Goal: Task Accomplishment & Management: Complete application form

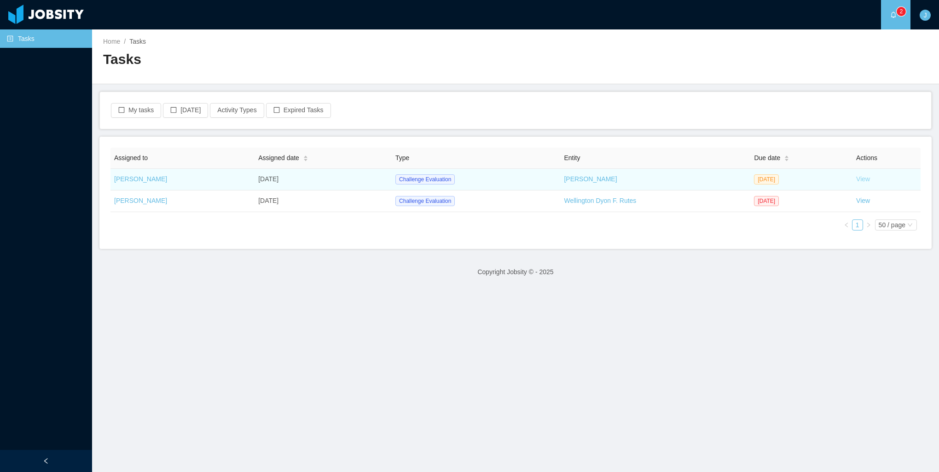
click at [856, 179] on link "View" at bounding box center [863, 178] width 14 height 7
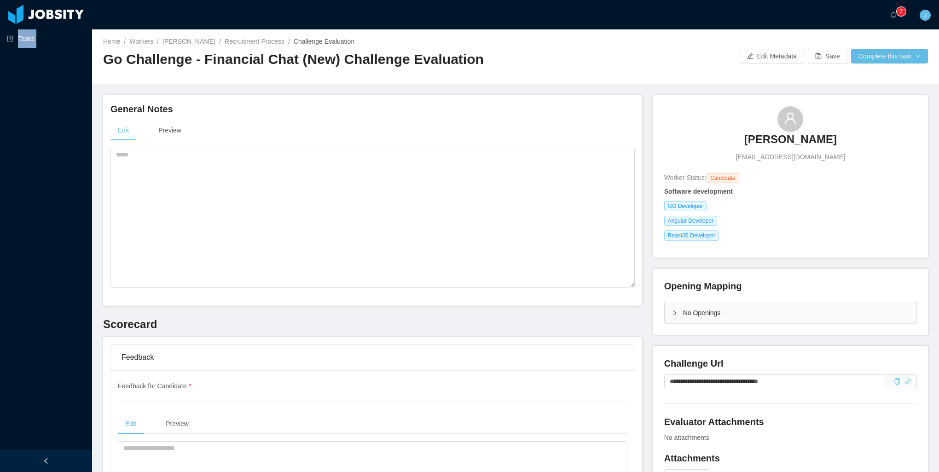
click at [20, 472] on html "Tasks ··· 0 1 2 3 4 5 6 7 8 9 0 1 2 3 4 5 6 7 8 9 0 1 2 3 4 5 6 7 8 9 ··· J ···…" at bounding box center [469, 236] width 939 height 472
click at [479, 268] on textarea at bounding box center [372, 218] width 524 height 140
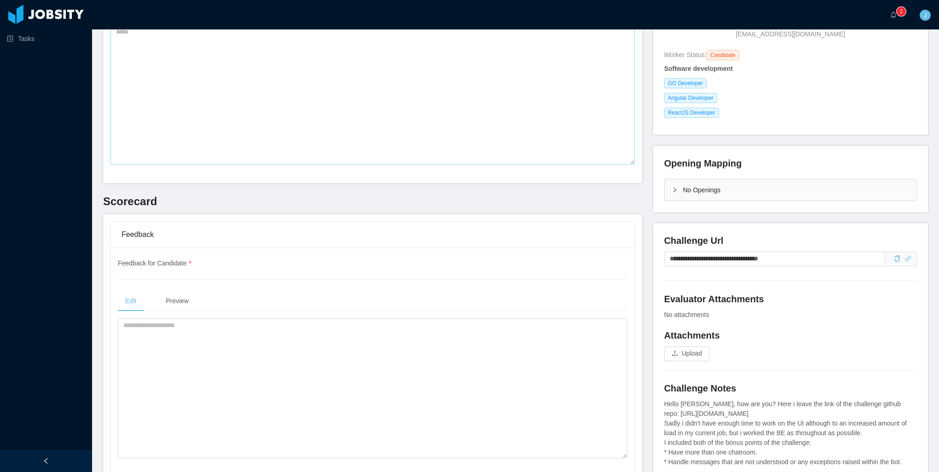
scroll to position [92, 0]
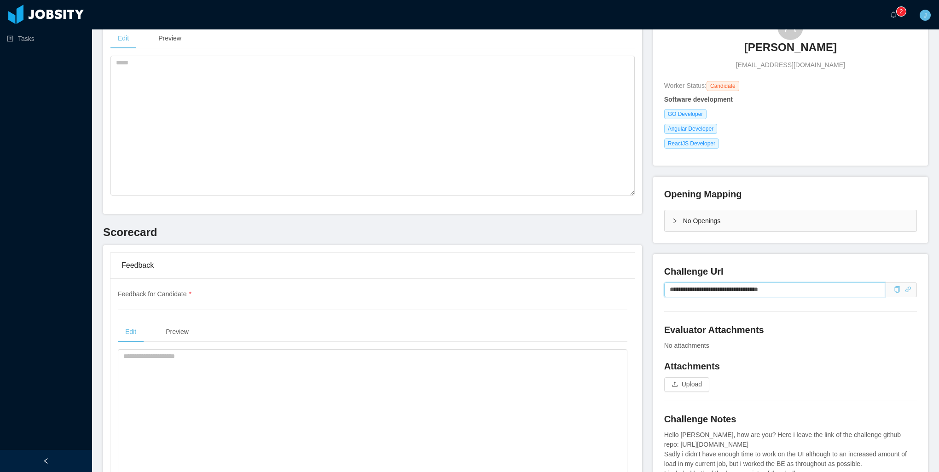
drag, startPoint x: 812, startPoint y: 292, endPoint x: 584, endPoint y: 294, distance: 227.4
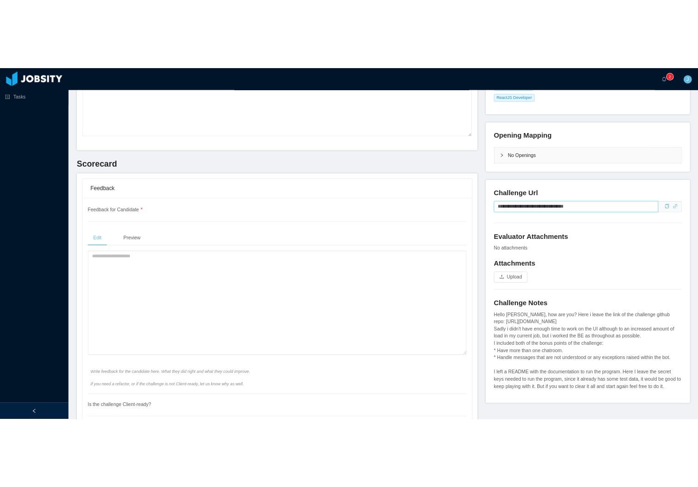
scroll to position [230, 0]
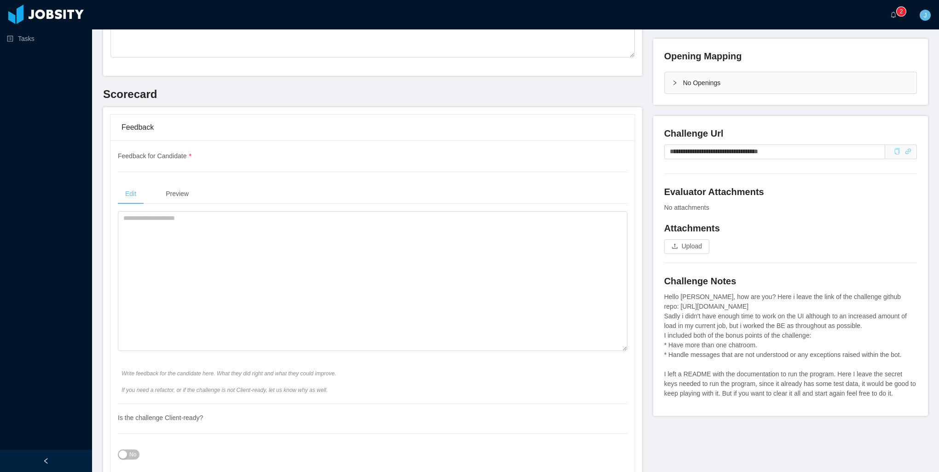
click at [894, 155] on icon "icon: copy" at bounding box center [897, 151] width 6 height 6
click at [280, 257] on textarea at bounding box center [372, 281] width 509 height 140
type textarea "*"
click at [125, 221] on textarea "**********" at bounding box center [370, 281] width 505 height 140
click at [181, 249] on textarea "**********" at bounding box center [370, 281] width 505 height 140
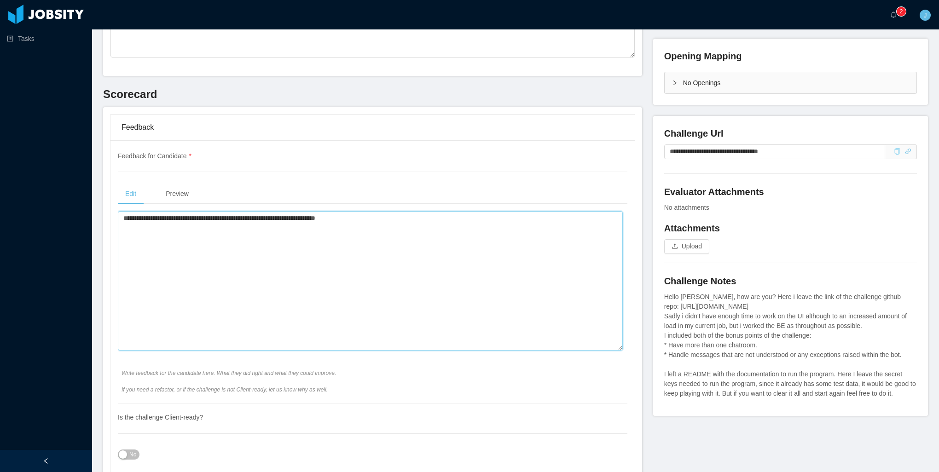
click at [245, 219] on textarea "**********" at bounding box center [370, 281] width 505 height 140
click at [269, 216] on textarea "**********" at bounding box center [370, 281] width 505 height 140
click at [423, 223] on textarea "**********" at bounding box center [370, 281] width 505 height 140
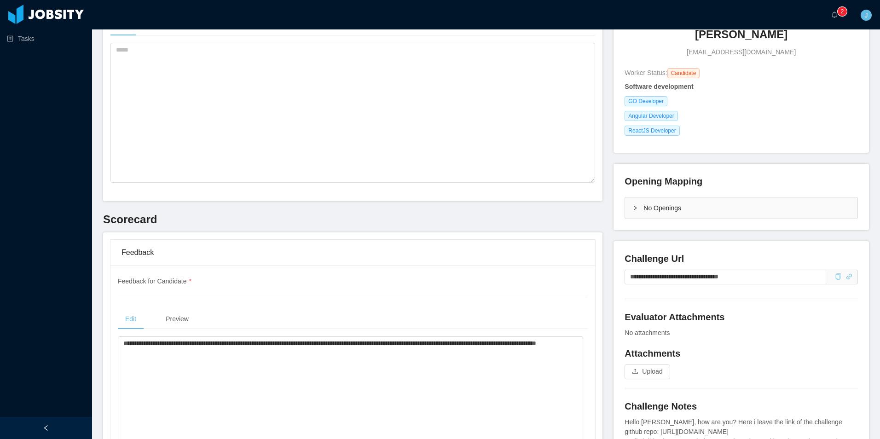
scroll to position [92, 0]
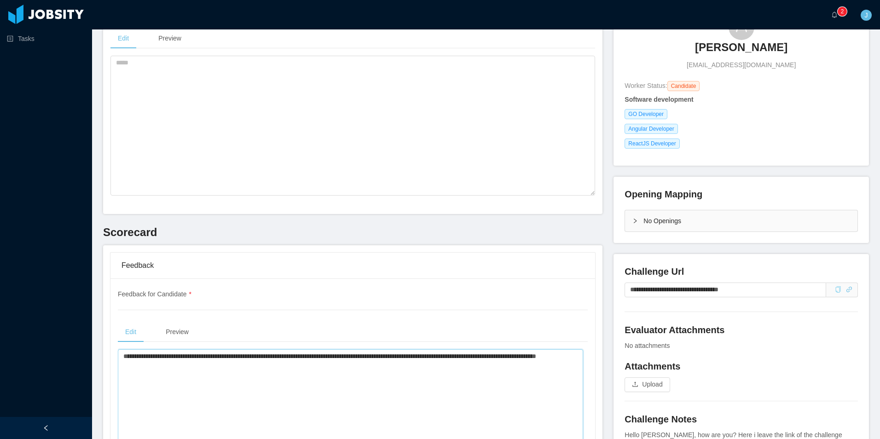
drag, startPoint x: 286, startPoint y: 352, endPoint x: 284, endPoint y: 357, distance: 5.8
click at [286, 353] on textarea "**********" at bounding box center [350, 419] width 465 height 140
click at [281, 366] on textarea "**********" at bounding box center [350, 419] width 465 height 140
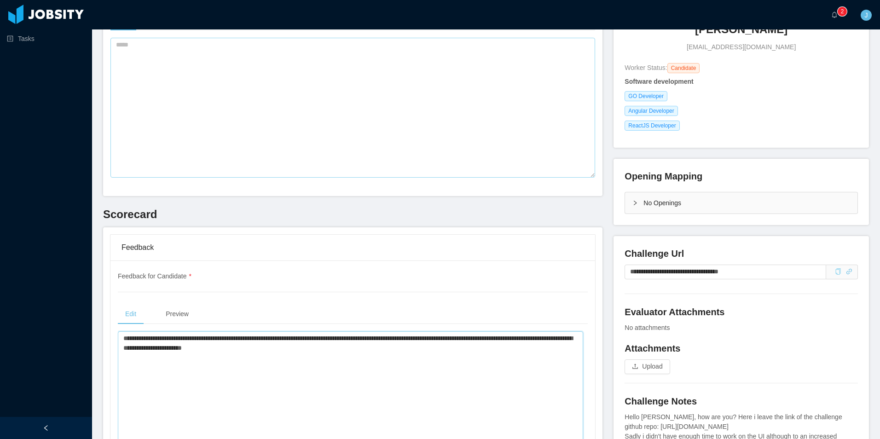
scroll to position [184, 0]
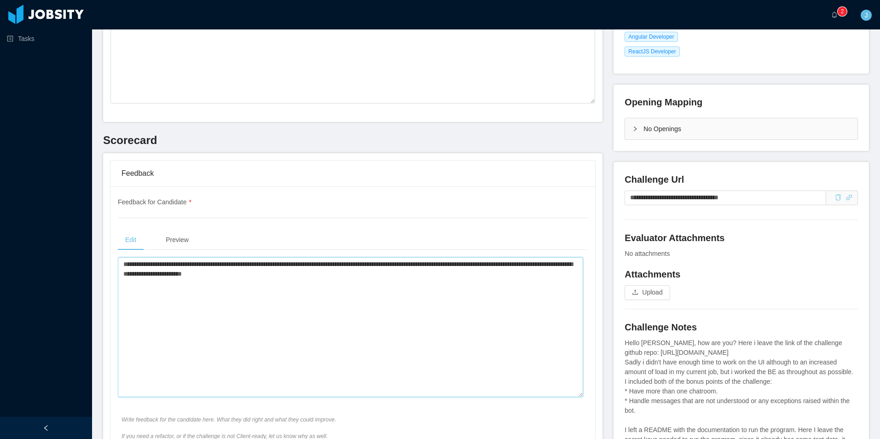
click at [384, 299] on textarea "**********" at bounding box center [350, 327] width 465 height 140
click at [377, 292] on textarea "**********" at bounding box center [350, 327] width 465 height 140
click at [247, 300] on textarea "**********" at bounding box center [350, 327] width 465 height 140
drag, startPoint x: 289, startPoint y: 283, endPoint x: 192, endPoint y: 283, distance: 97.1
click at [192, 283] on textarea "**********" at bounding box center [350, 327] width 465 height 140
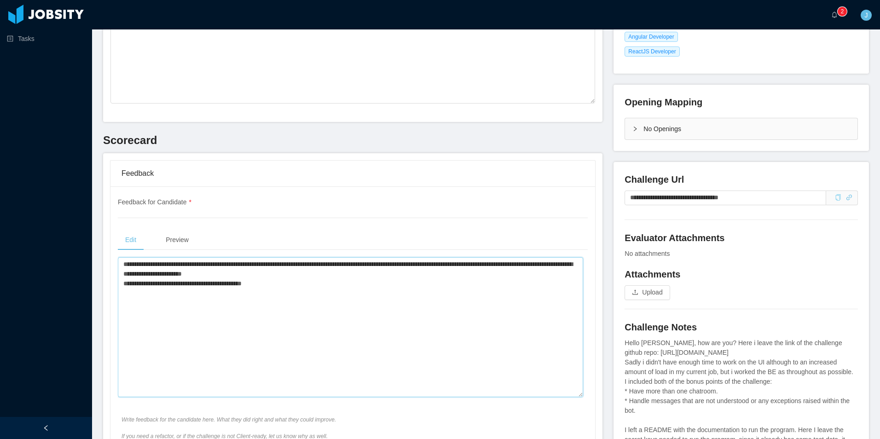
click at [193, 284] on textarea "**********" at bounding box center [350, 327] width 465 height 140
click at [274, 284] on textarea "**********" at bounding box center [350, 327] width 465 height 140
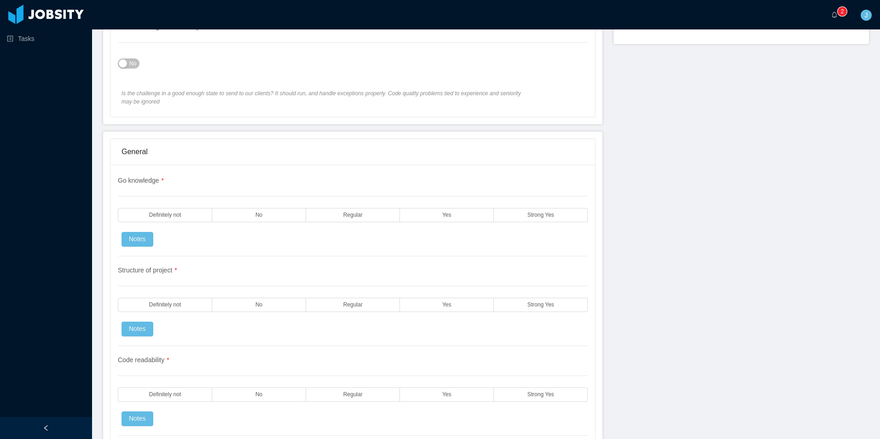
scroll to position [552, 0]
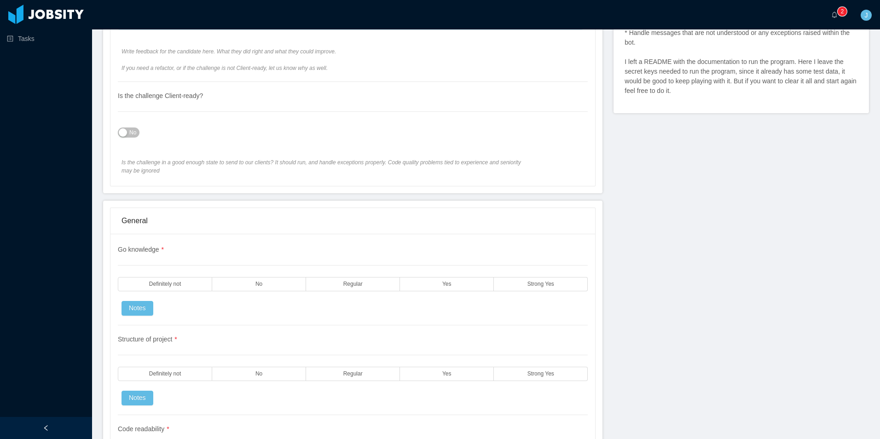
type textarea "**********"
click at [127, 134] on button "No" at bounding box center [129, 132] width 22 height 10
click at [130, 134] on button "Yes" at bounding box center [130, 132] width 24 height 10
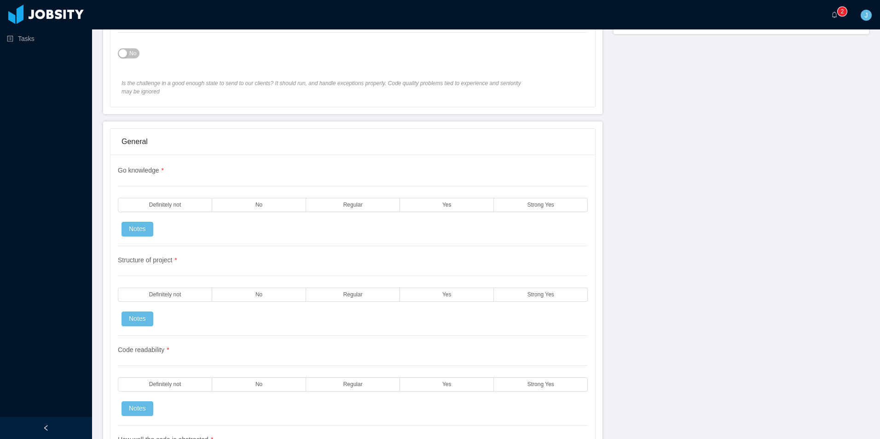
scroll to position [644, 0]
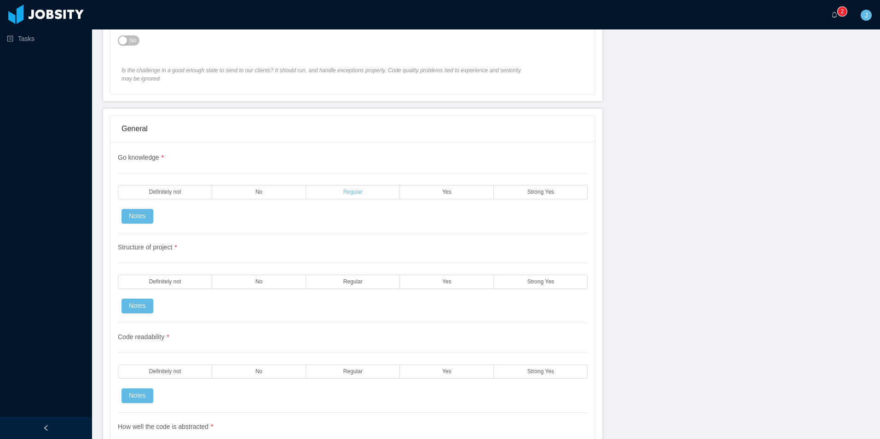
click at [355, 192] on span "Regular" at bounding box center [352, 192] width 19 height 6
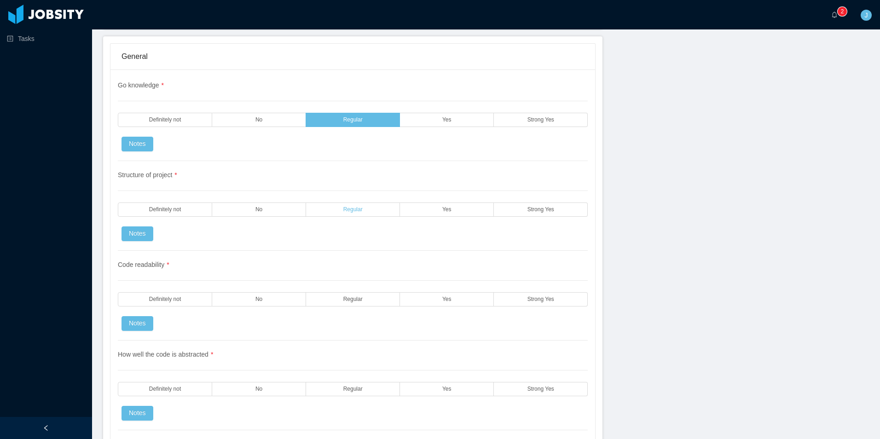
scroll to position [736, 0]
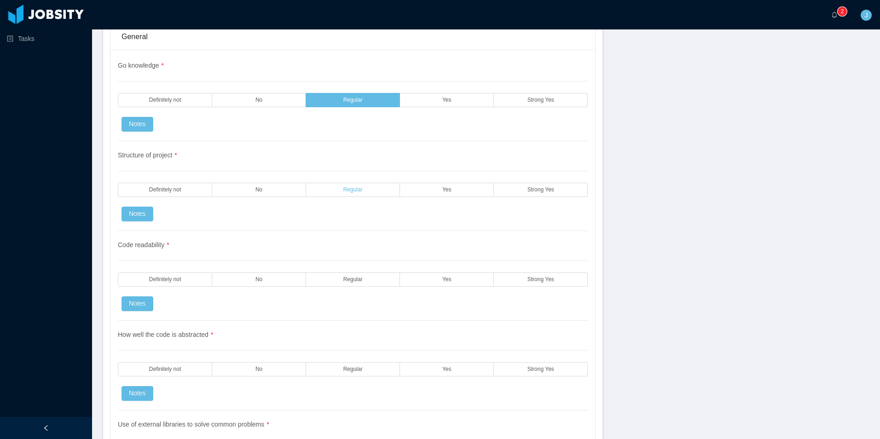
click at [336, 193] on label "Regular" at bounding box center [353, 190] width 94 height 14
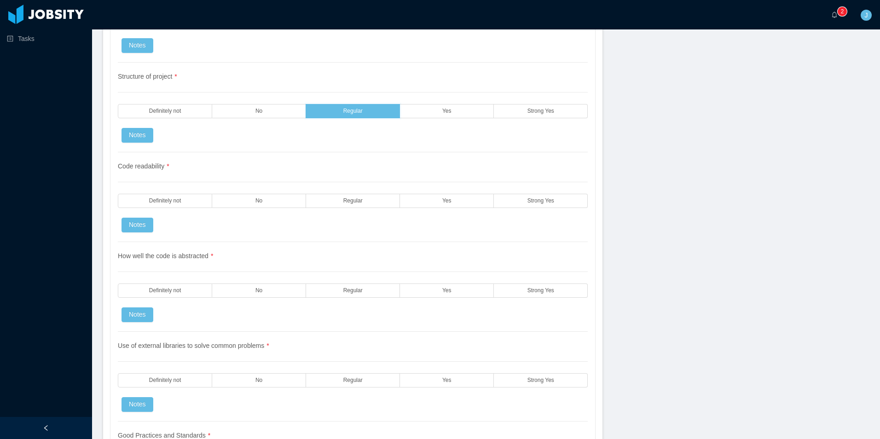
scroll to position [828, 0]
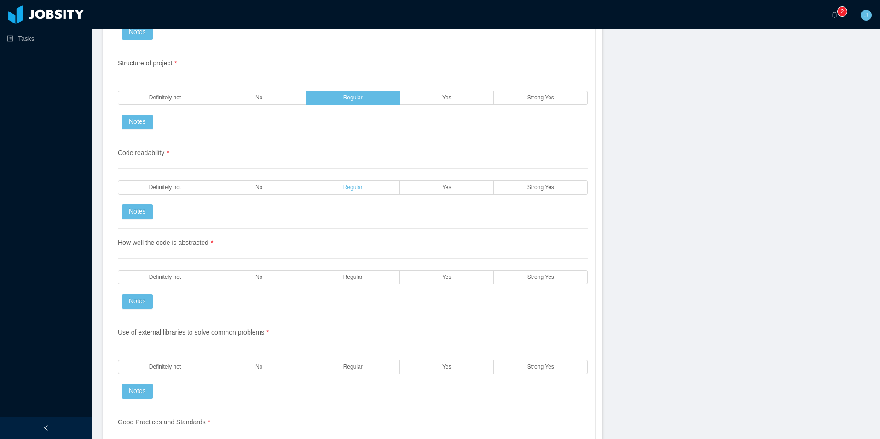
click at [347, 191] on span "Regular" at bounding box center [352, 188] width 19 height 6
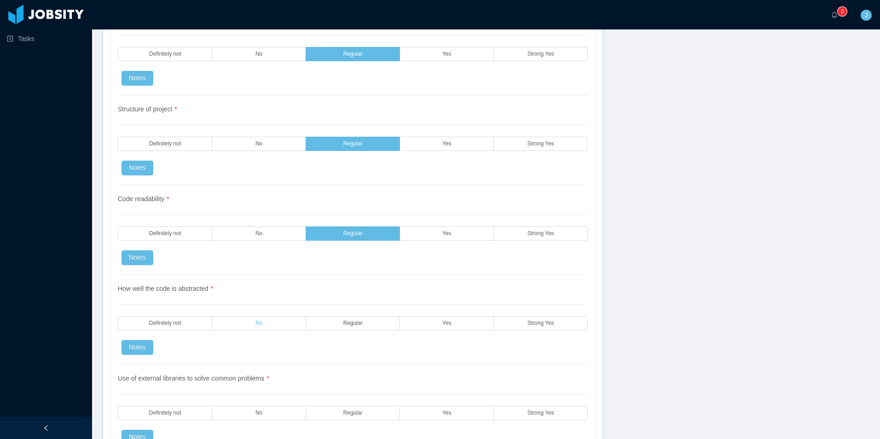
click at [278, 321] on label "No" at bounding box center [259, 323] width 94 height 14
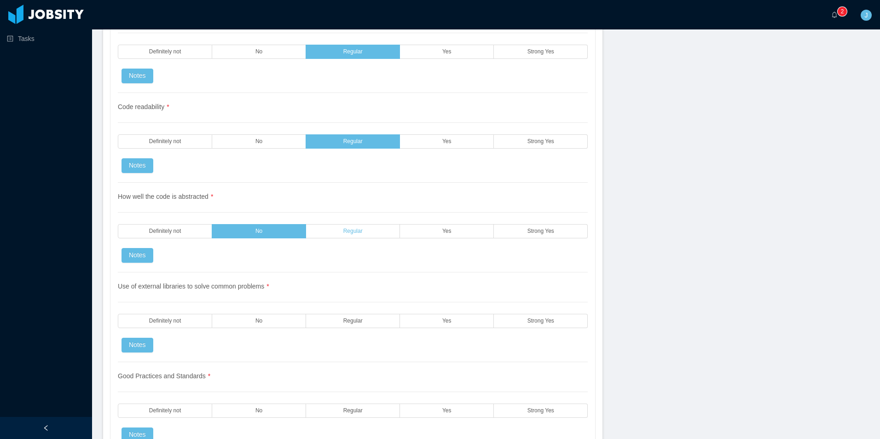
click at [322, 229] on label "Regular" at bounding box center [353, 231] width 94 height 14
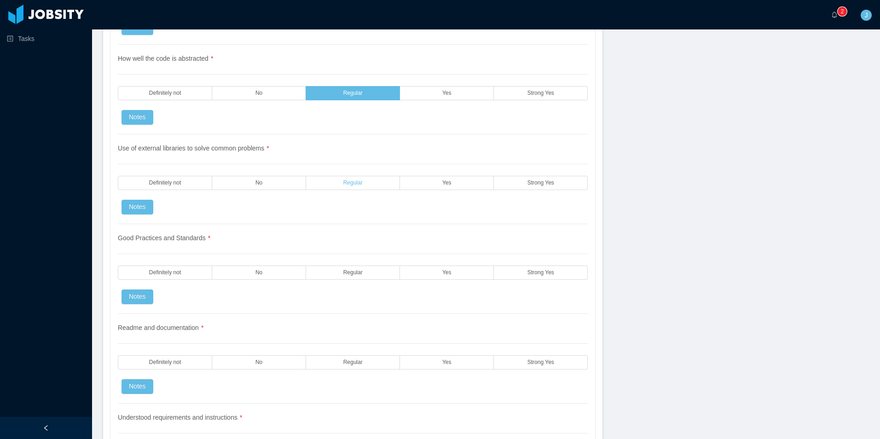
click at [392, 183] on label "Regular" at bounding box center [353, 183] width 94 height 14
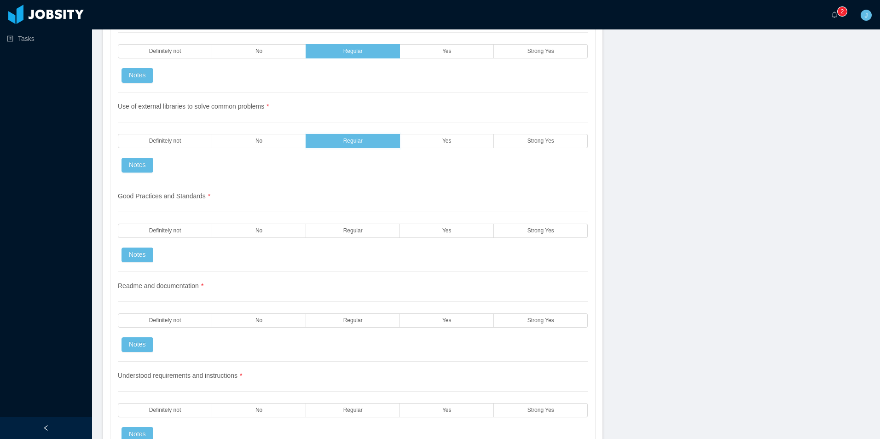
scroll to position [1059, 0]
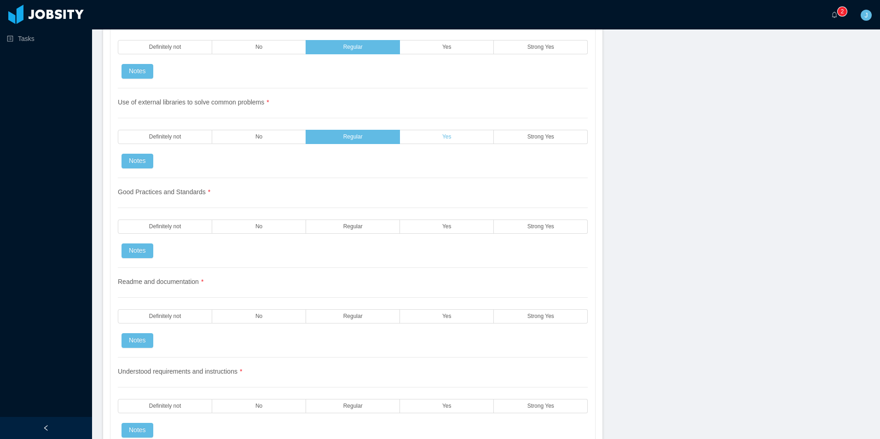
click at [411, 130] on label "Yes" at bounding box center [447, 137] width 94 height 14
click at [426, 135] on label "Yes" at bounding box center [447, 137] width 94 height 14
click at [280, 226] on label "No" at bounding box center [259, 227] width 94 height 14
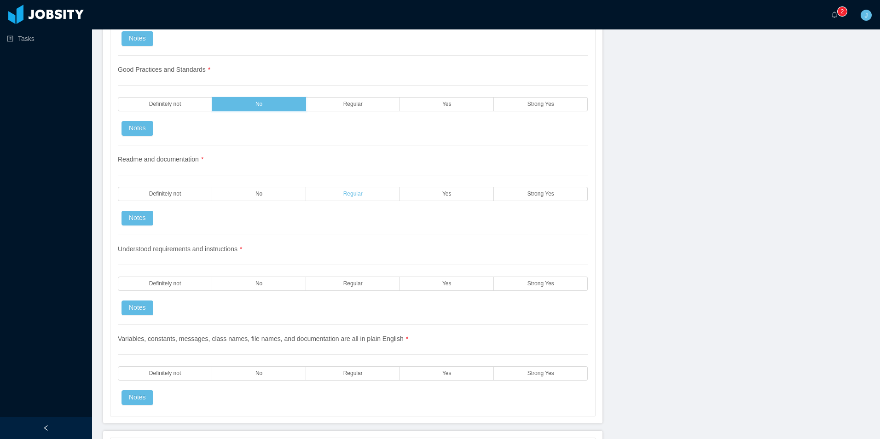
scroll to position [1197, 0]
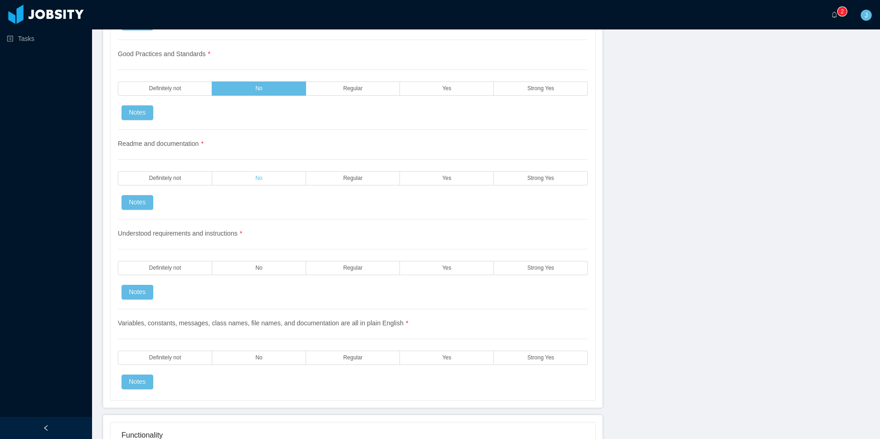
click at [275, 176] on label "No" at bounding box center [259, 178] width 94 height 14
click at [190, 176] on label "Definitely not" at bounding box center [165, 178] width 94 height 14
click at [241, 176] on label "No" at bounding box center [259, 178] width 94 height 14
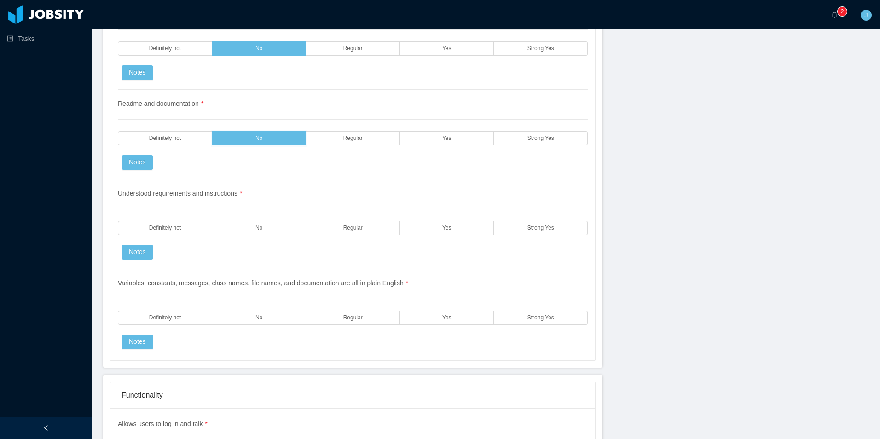
scroll to position [1243, 0]
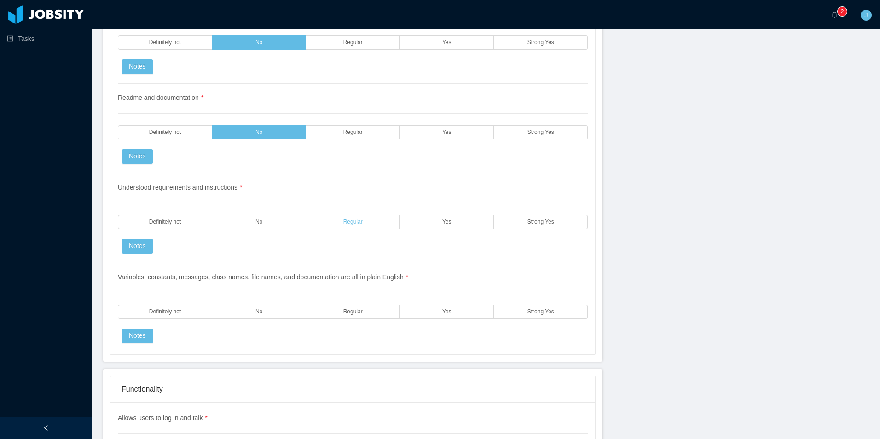
click at [341, 226] on label "Regular" at bounding box center [353, 222] width 94 height 14
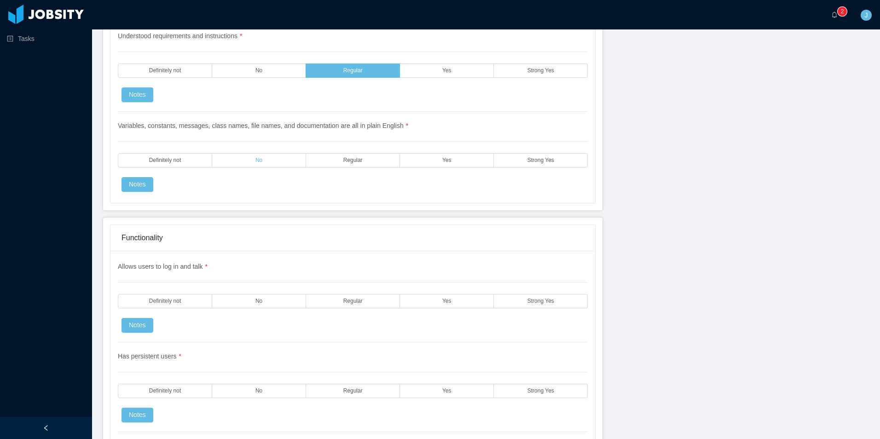
scroll to position [1473, 0]
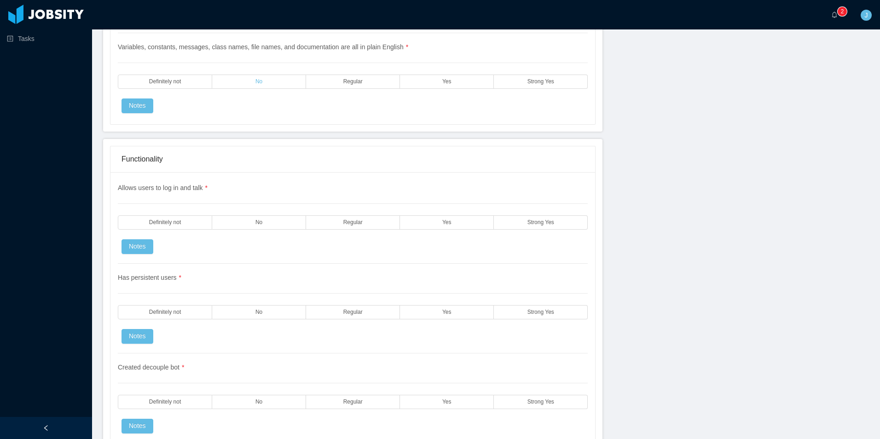
click at [266, 80] on label "No" at bounding box center [259, 82] width 94 height 14
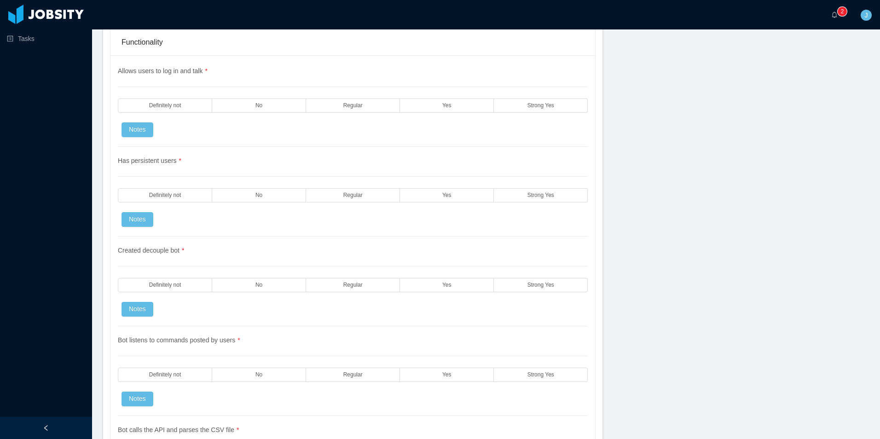
scroll to position [1611, 0]
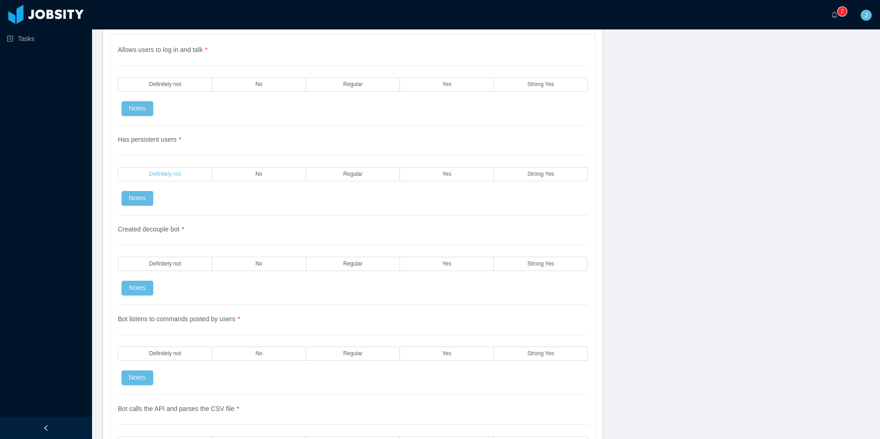
click at [197, 172] on label "Definitely not" at bounding box center [165, 174] width 94 height 14
click at [186, 82] on label "Definitely not" at bounding box center [165, 84] width 94 height 14
click at [255, 169] on label "No" at bounding box center [259, 174] width 94 height 14
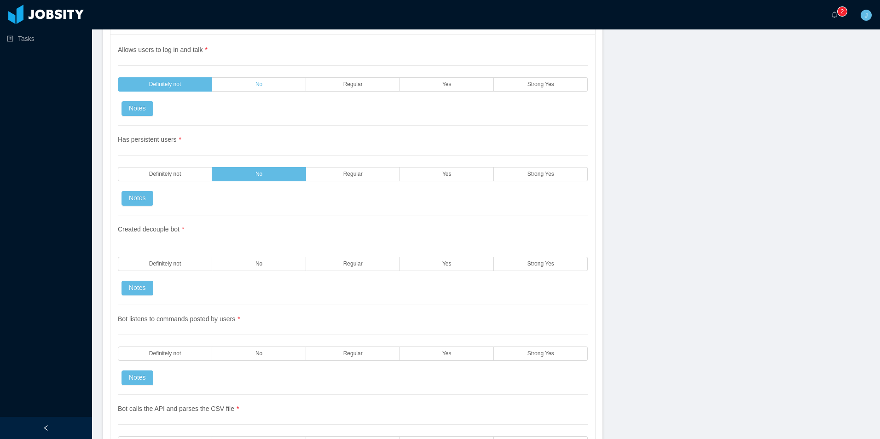
click at [259, 82] on span "No" at bounding box center [258, 84] width 7 height 6
click at [267, 260] on label "No" at bounding box center [259, 264] width 94 height 14
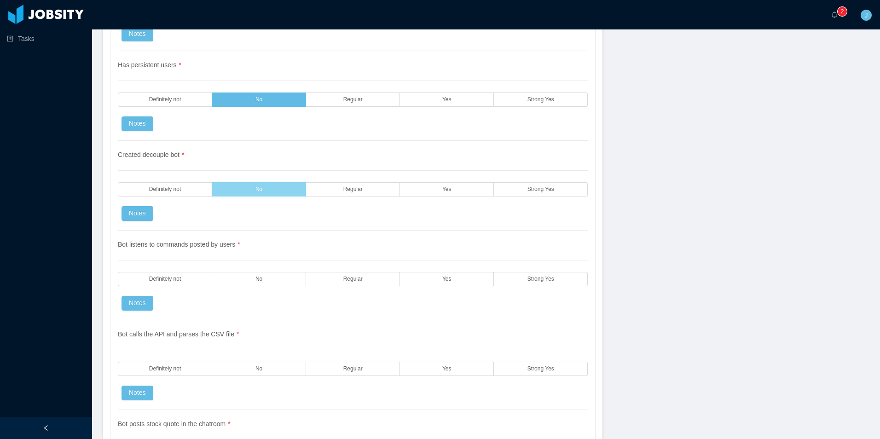
scroll to position [1703, 0]
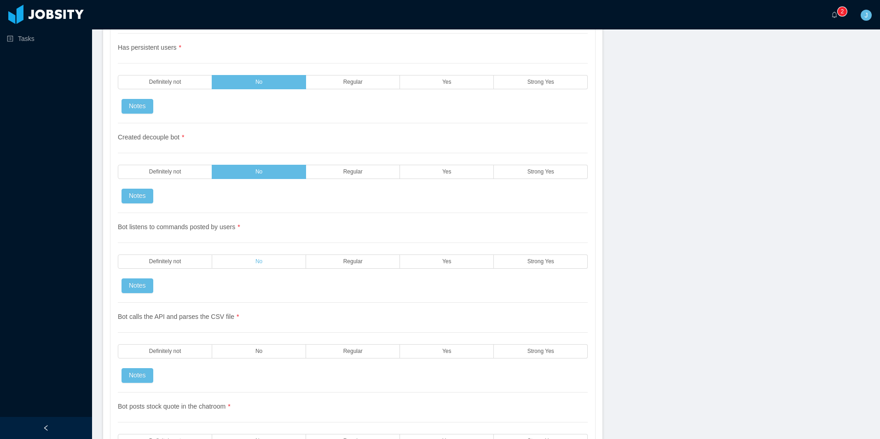
drag, startPoint x: 263, startPoint y: 258, endPoint x: 262, endPoint y: 263, distance: 5.5
click at [263, 258] on label "No" at bounding box center [259, 262] width 94 height 14
click at [269, 351] on label "No" at bounding box center [259, 351] width 94 height 14
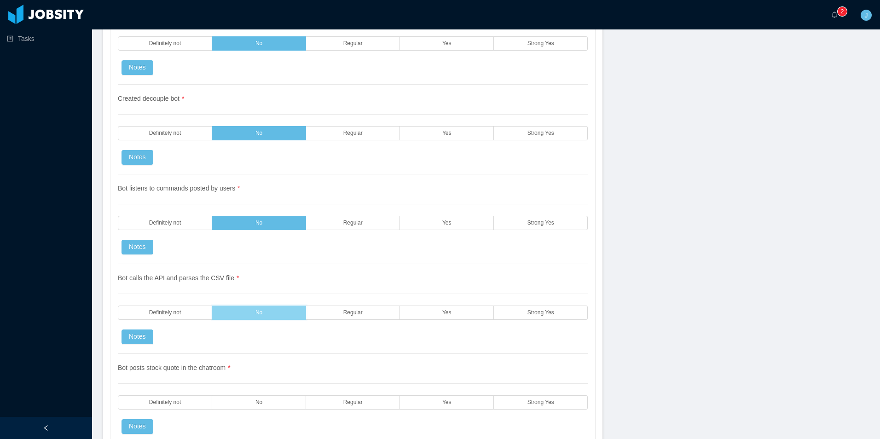
scroll to position [1933, 0]
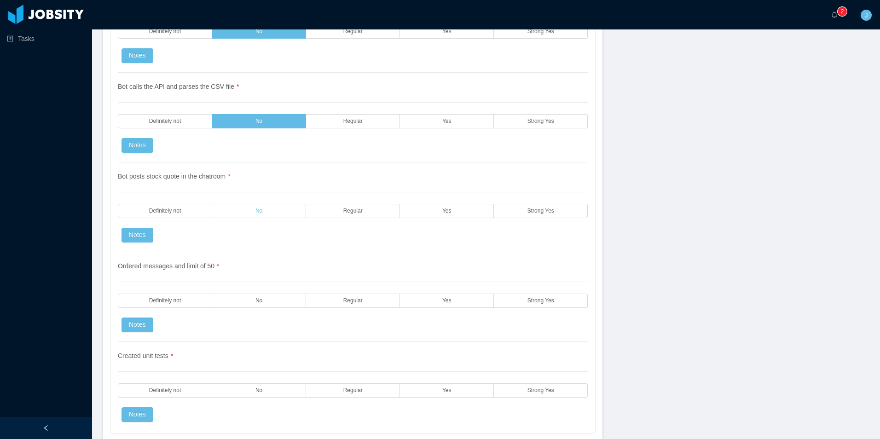
click at [249, 212] on label "No" at bounding box center [259, 211] width 94 height 14
click at [255, 300] on span "No" at bounding box center [258, 301] width 7 height 6
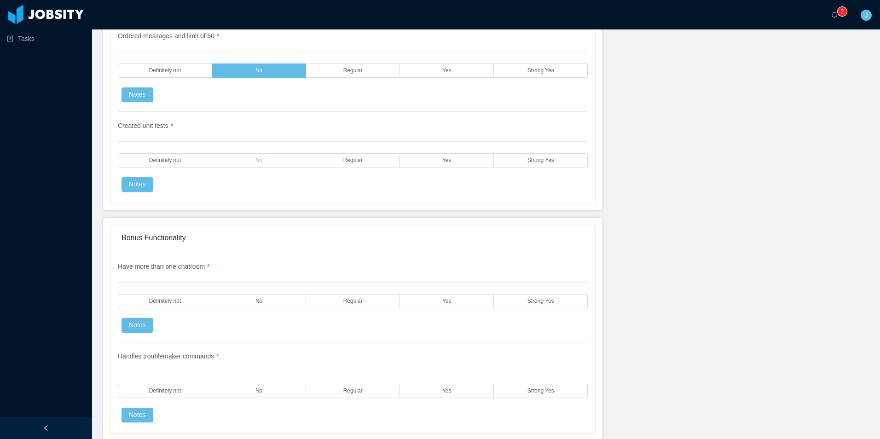
click at [267, 160] on label "No" at bounding box center [259, 160] width 94 height 14
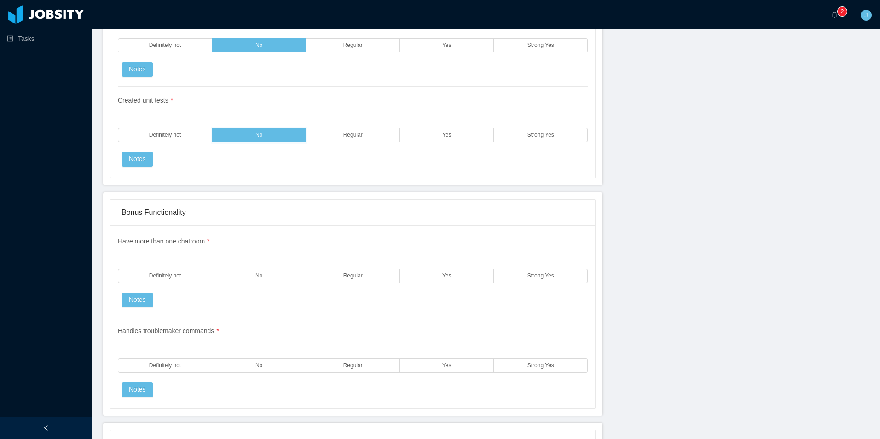
scroll to position [2301, 0]
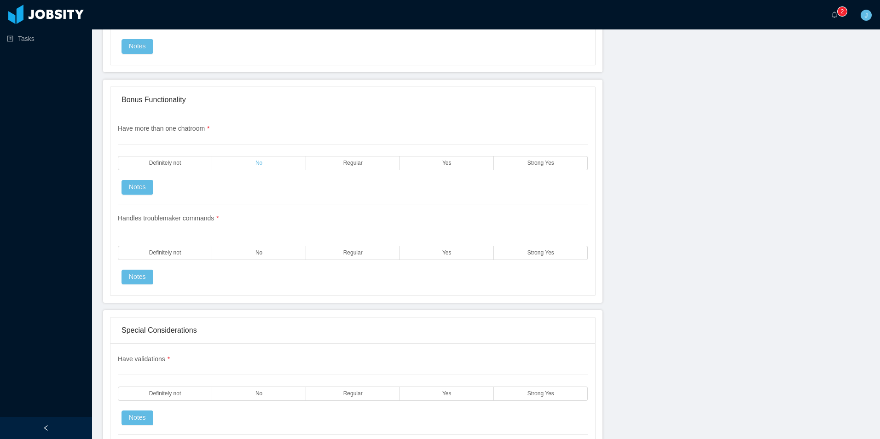
click at [255, 163] on span "No" at bounding box center [258, 163] width 7 height 6
click at [260, 263] on div "Handles troublemaker commands * Definitely not No Regular Yes Strong Yes Notes" at bounding box center [353, 244] width 470 height 80
click at [261, 254] on span "No" at bounding box center [258, 253] width 7 height 6
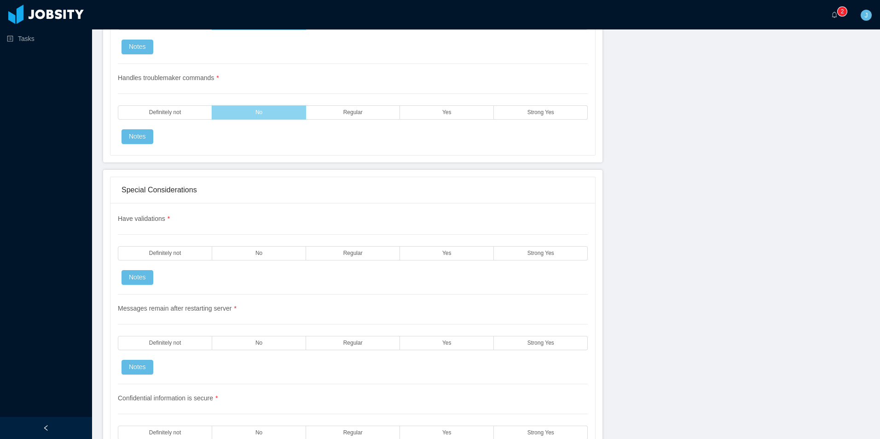
scroll to position [2485, 0]
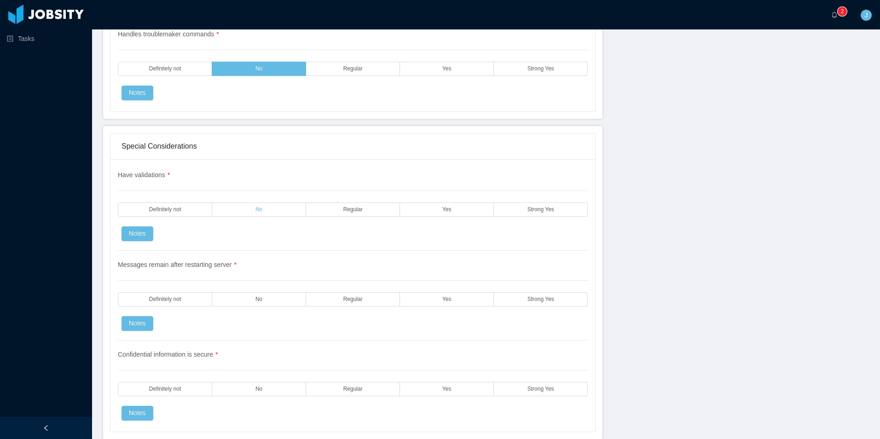
click at [255, 212] on span "No" at bounding box center [258, 210] width 7 height 6
click at [263, 298] on label "No" at bounding box center [259, 299] width 94 height 14
click at [266, 391] on label "No" at bounding box center [259, 389] width 94 height 14
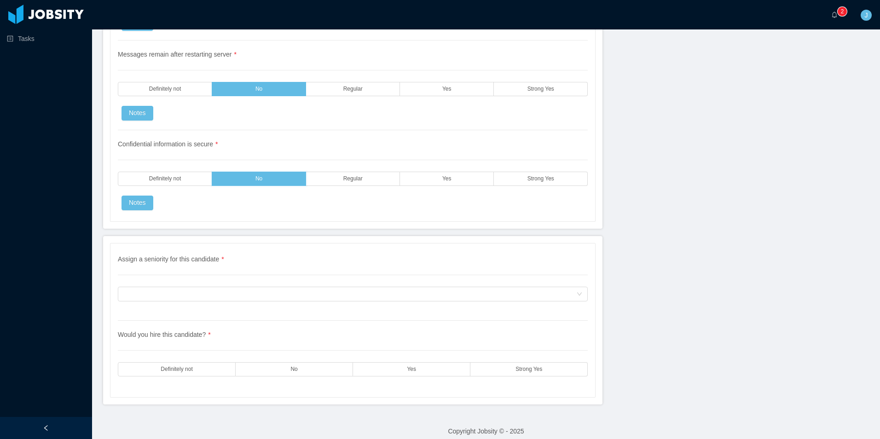
scroll to position [2704, 0]
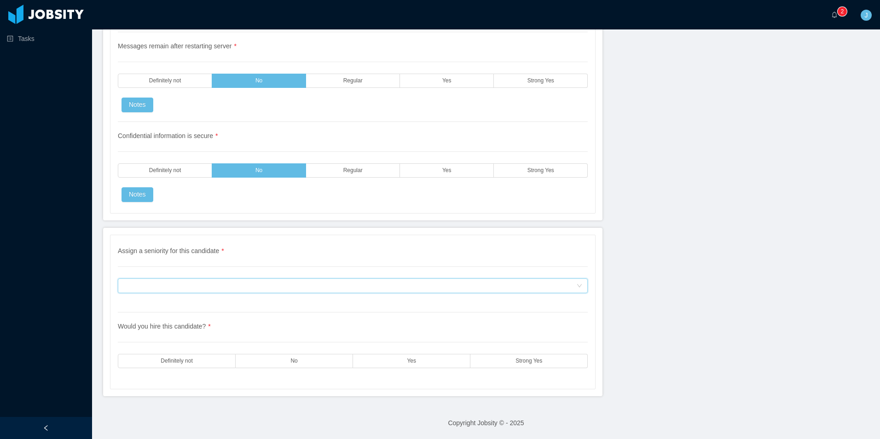
click at [207, 279] on div "Assign a seniority for this candidate" at bounding box center [349, 286] width 453 height 14
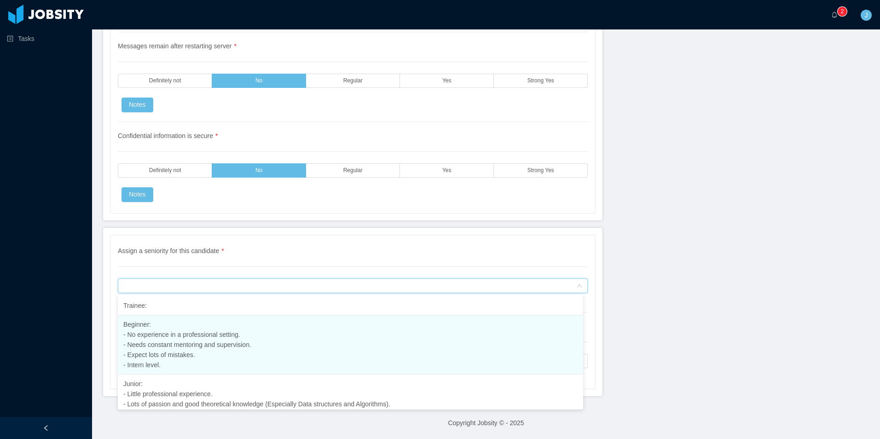
click at [197, 355] on li "Beginner: - No experience in a professional setting. - Needs constant mentoring…" at bounding box center [350, 344] width 465 height 59
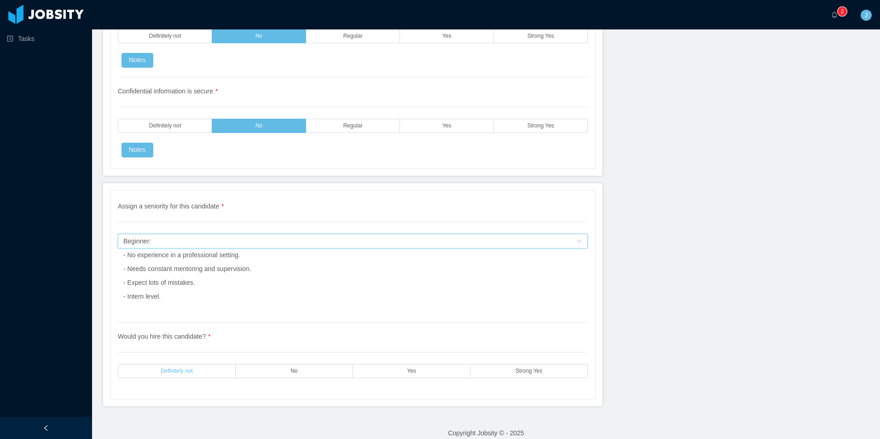
scroll to position [2759, 0]
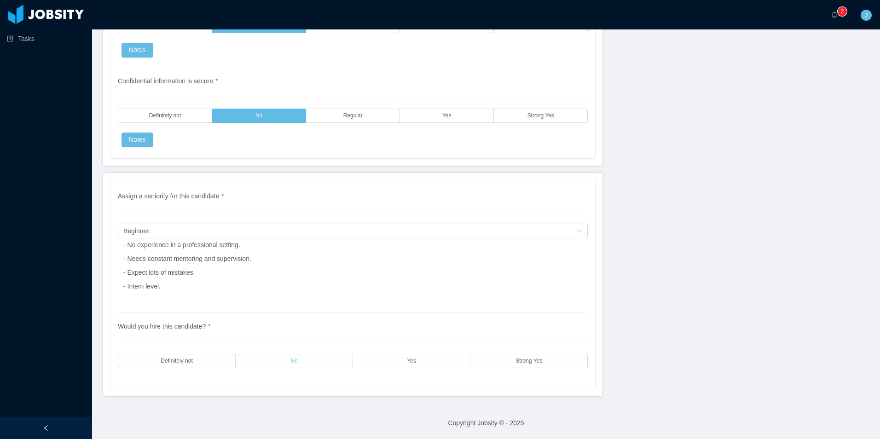
click at [274, 362] on label "No" at bounding box center [294, 361] width 117 height 14
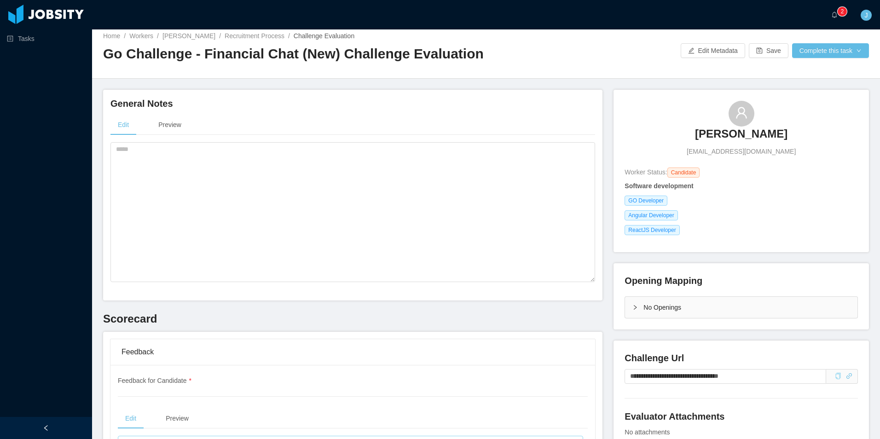
scroll to position [0, 0]
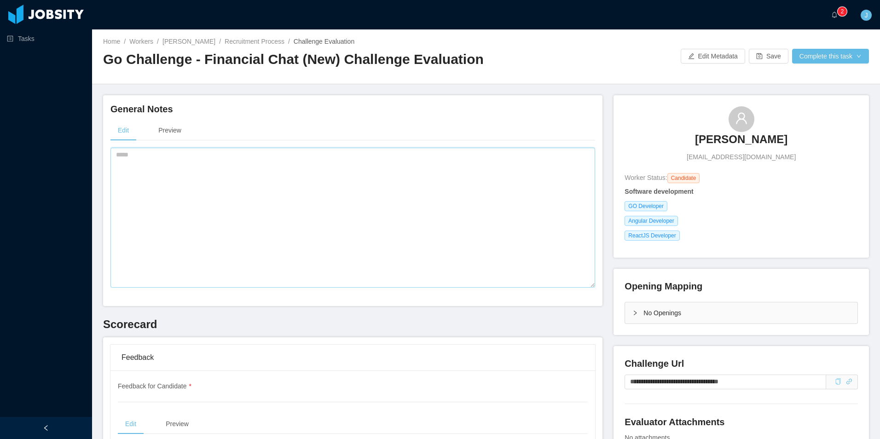
click at [254, 192] on textarea at bounding box center [352, 218] width 485 height 140
type textarea "**********"
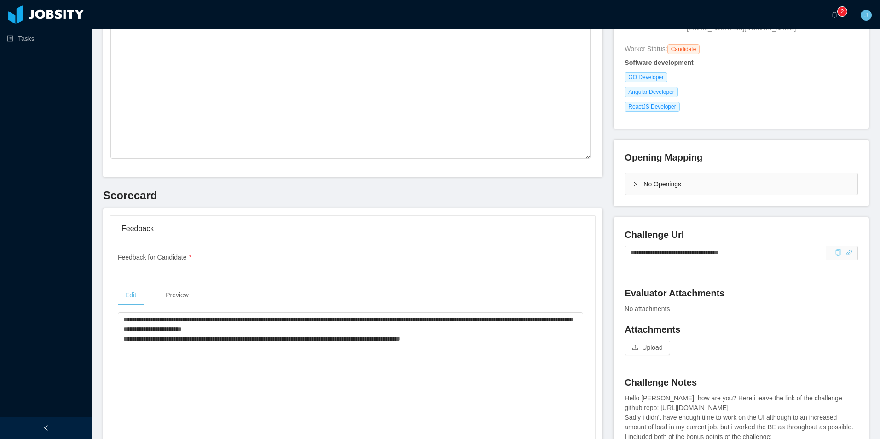
scroll to position [138, 0]
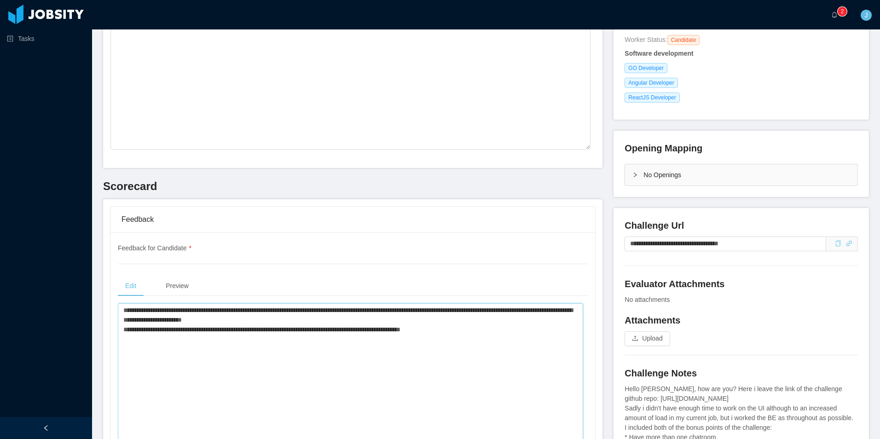
click at [375, 321] on textarea "**********" at bounding box center [350, 373] width 465 height 140
click at [388, 313] on textarea "**********" at bounding box center [350, 373] width 465 height 140
click at [487, 331] on textarea "**********" at bounding box center [350, 373] width 465 height 140
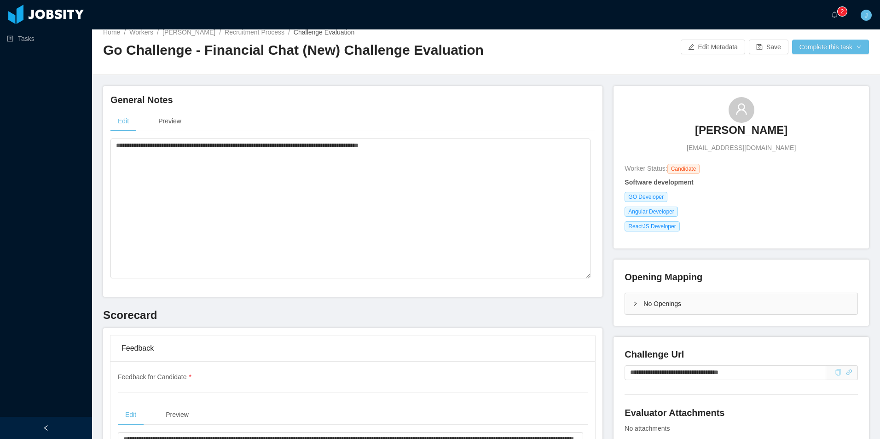
scroll to position [0, 0]
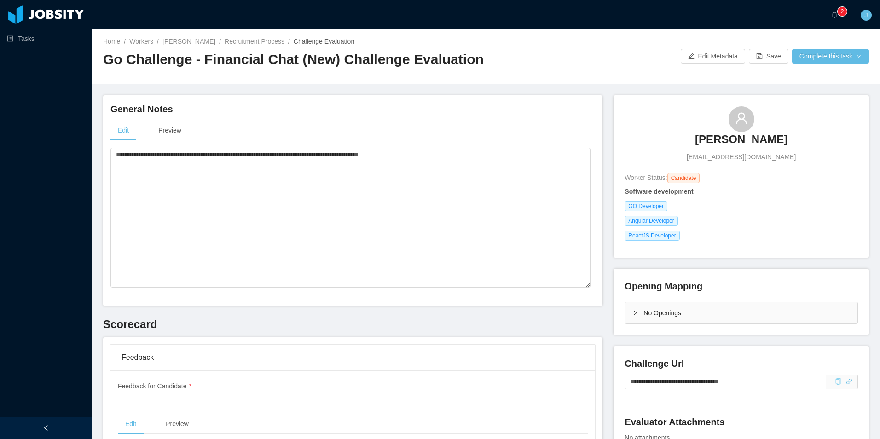
click at [699, 135] on h3 "Rayni Nuñez Espino" at bounding box center [741, 139] width 93 height 15
click at [513, 260] on textarea "**********" at bounding box center [350, 218] width 480 height 140
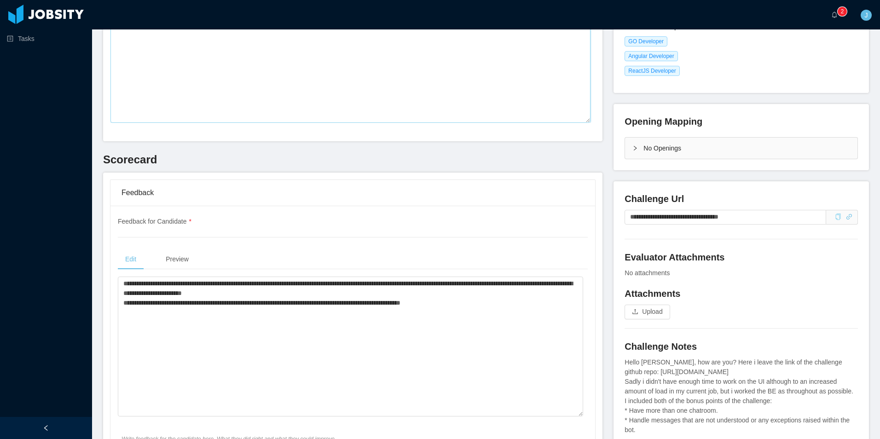
scroll to position [184, 0]
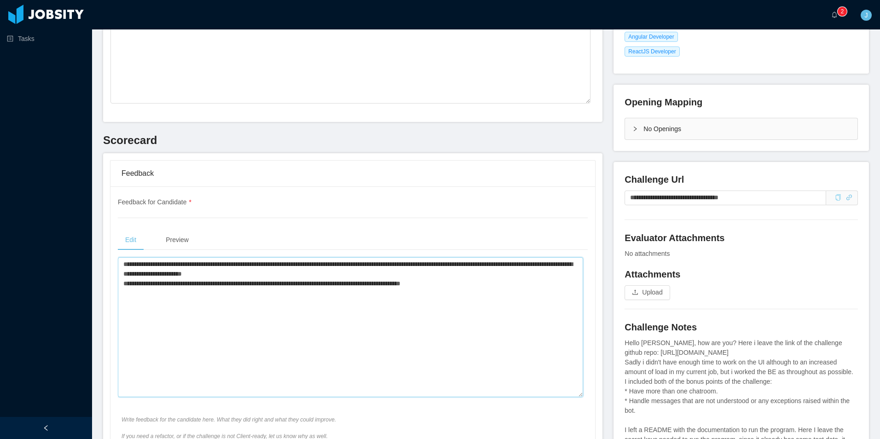
click at [462, 285] on textarea "**********" at bounding box center [350, 327] width 465 height 140
click at [195, 282] on textarea "**********" at bounding box center [350, 327] width 465 height 140
click at [462, 285] on textarea "**********" at bounding box center [350, 327] width 465 height 140
click at [432, 322] on textarea "**********" at bounding box center [350, 327] width 465 height 140
click at [447, 284] on textarea "**********" at bounding box center [350, 327] width 465 height 140
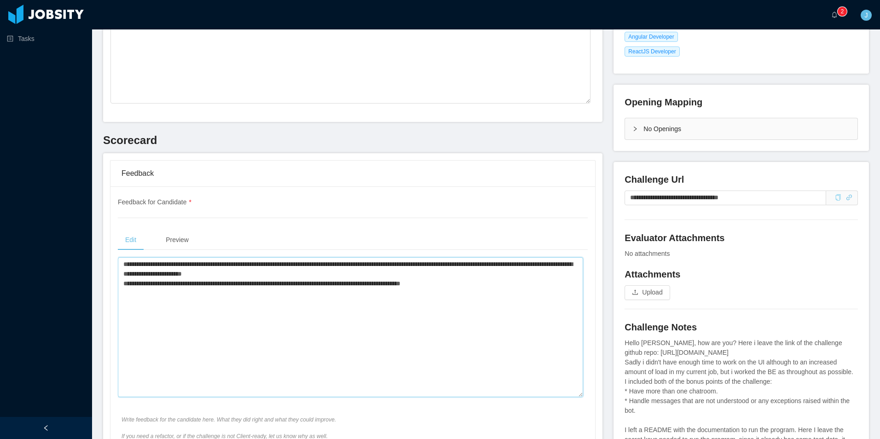
click at [473, 283] on textarea "**********" at bounding box center [350, 327] width 465 height 140
type textarea "**********"
drag, startPoint x: 527, startPoint y: 284, endPoint x: 744, endPoint y: 271, distance: 218.1
click at [744, 272] on h4 "Attachments" at bounding box center [741, 274] width 233 height 13
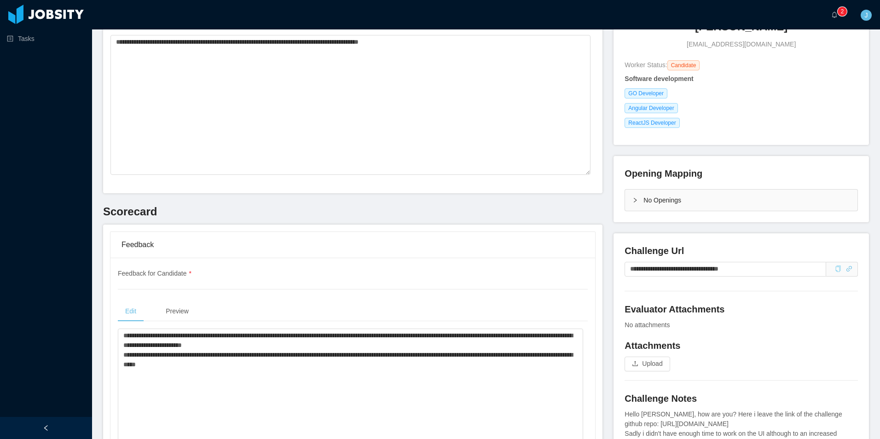
scroll to position [0, 0]
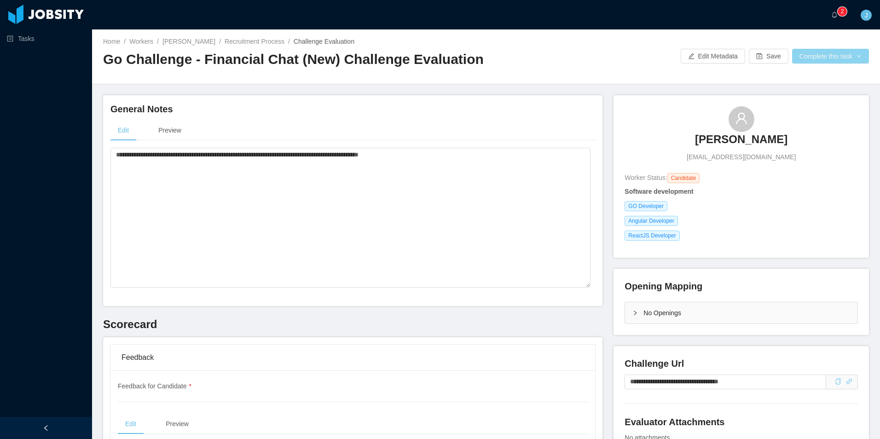
click at [794, 59] on button "Complete this task" at bounding box center [830, 56] width 77 height 15
click at [814, 74] on button "Save Evaluation" at bounding box center [824, 76] width 71 height 15
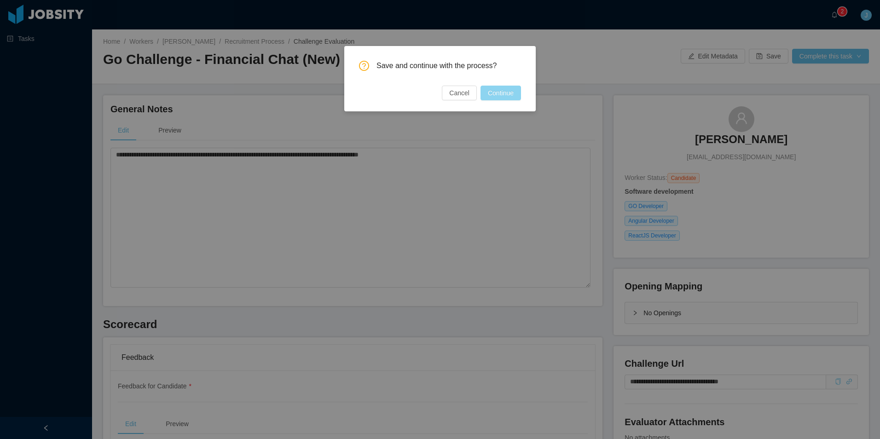
click at [506, 92] on button "Continue" at bounding box center [500, 93] width 41 height 15
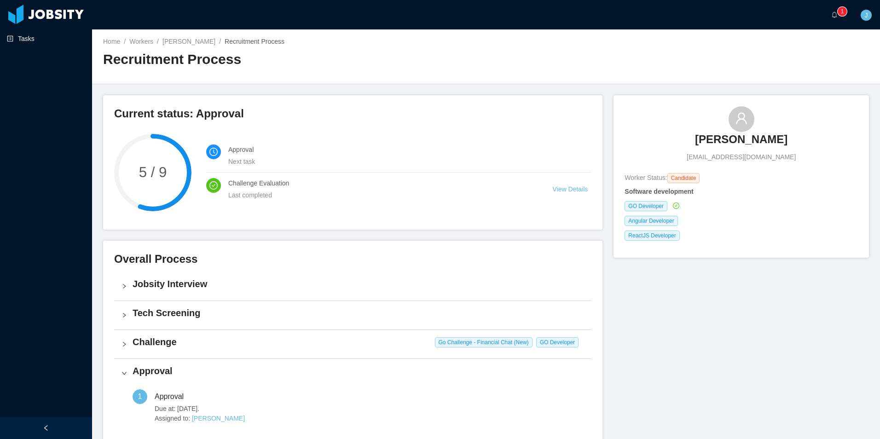
click at [37, 41] on link "Tasks" at bounding box center [46, 38] width 78 height 18
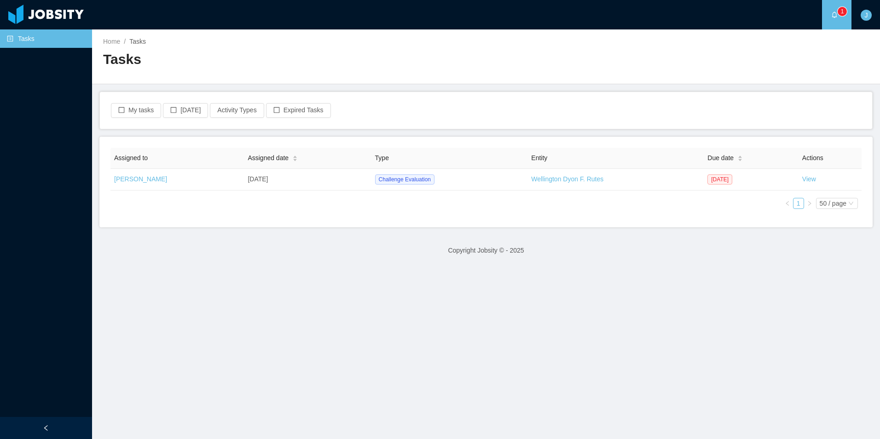
click at [768, 228] on main "Home / Tasks / Tasks My tasks [DATE] Activity Types Expired Tasks Assigned to A…" at bounding box center [486, 234] width 788 height 410
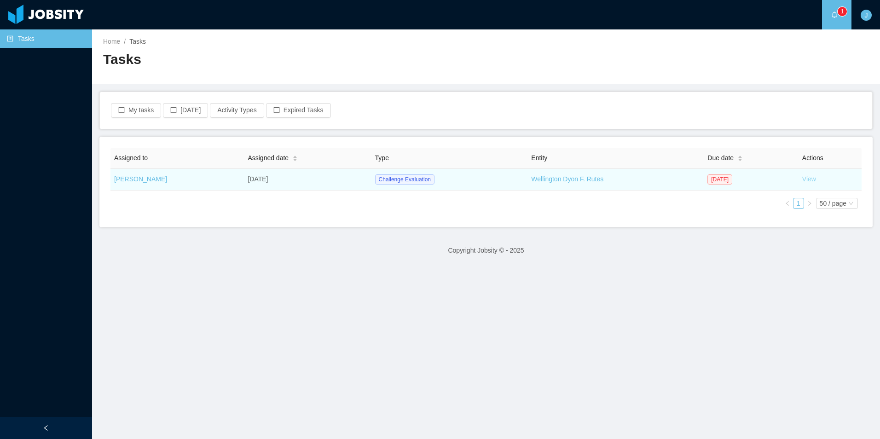
click at [802, 180] on link "View" at bounding box center [809, 178] width 14 height 7
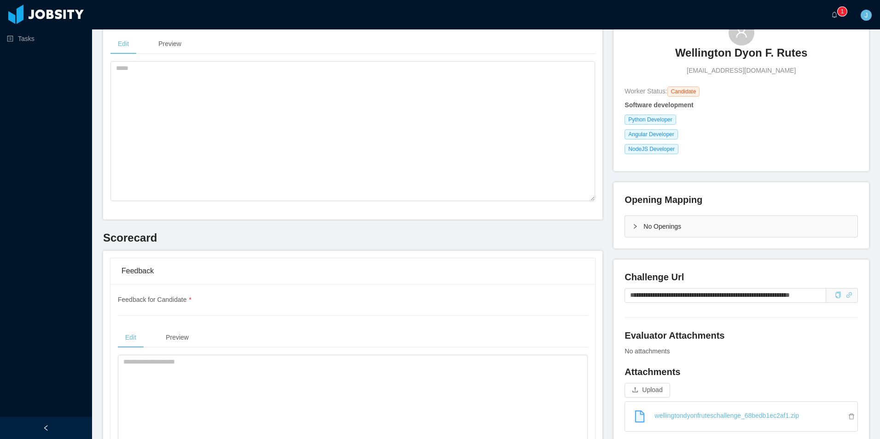
scroll to position [92, 0]
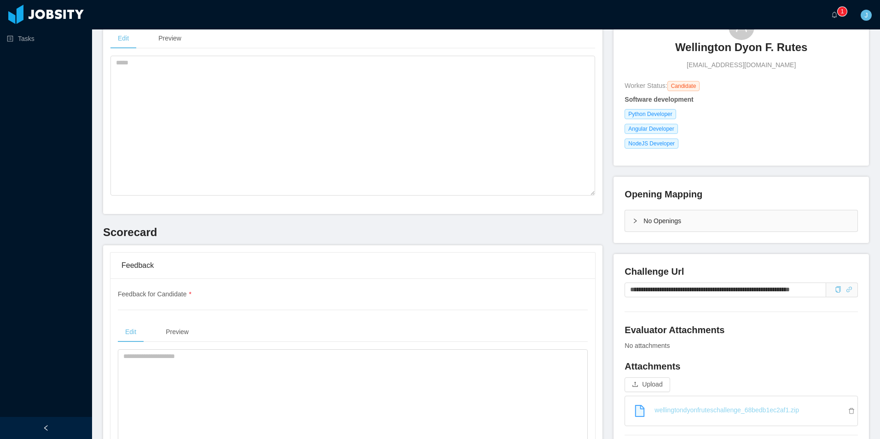
click at [778, 410] on link "wellingtondyonfruteschallenge_68bedb1ec2af1.zip" at bounding box center [744, 410] width 225 height 20
click at [831, 290] on span at bounding box center [836, 289] width 10 height 7
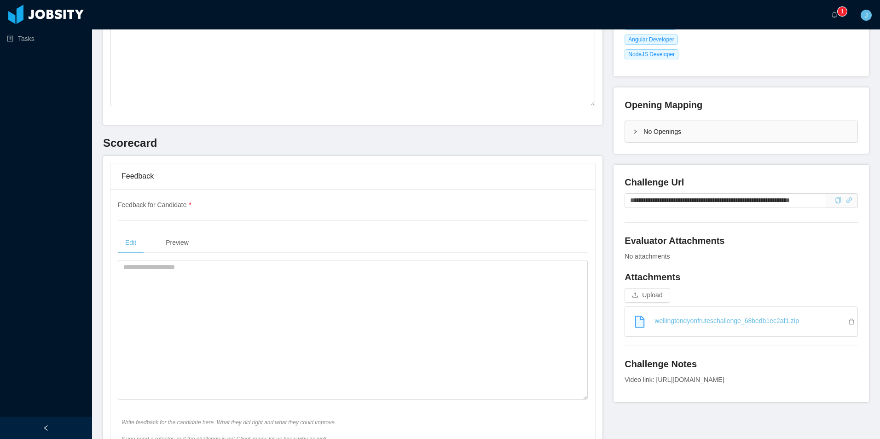
scroll to position [230, 0]
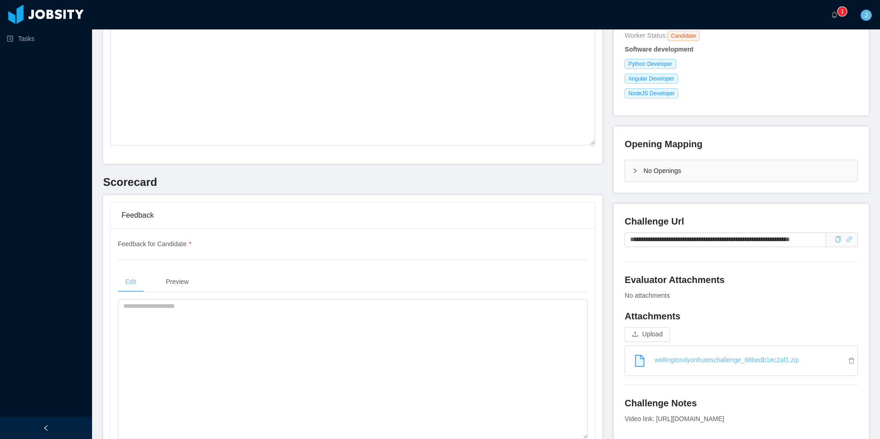
scroll to position [184, 0]
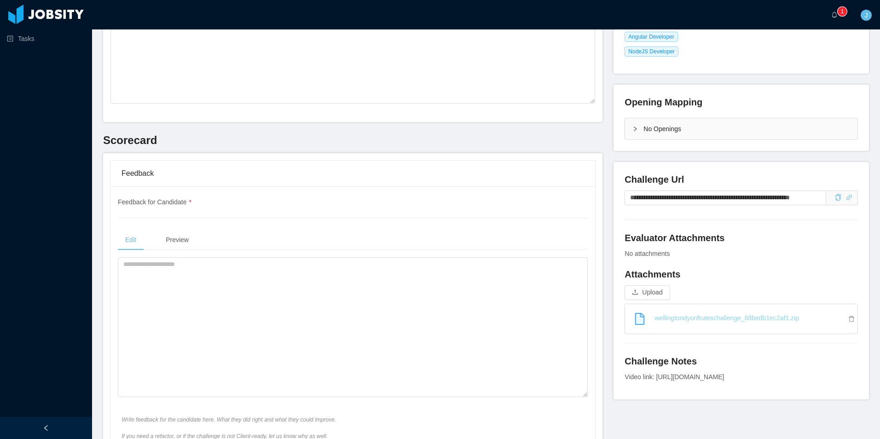
click at [770, 320] on link "wellingtondyonfruteschallenge_68bedb1ec2af1.zip" at bounding box center [744, 318] width 225 height 20
click at [244, 277] on textarea at bounding box center [353, 327] width 470 height 140
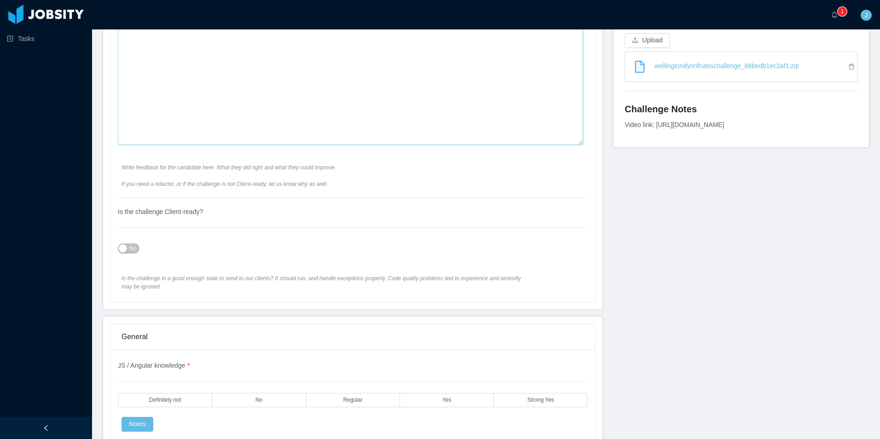
scroll to position [690, 0]
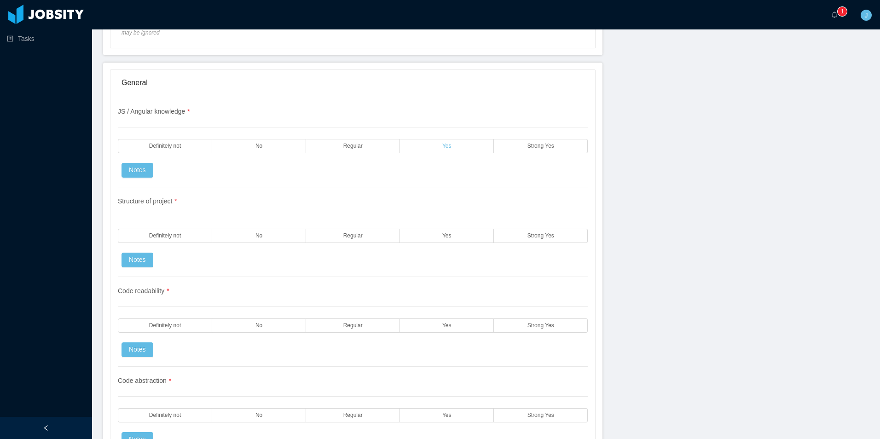
type textarea "**********"
click at [434, 152] on label "Yes" at bounding box center [447, 146] width 94 height 14
click at [432, 233] on label "Yes" at bounding box center [447, 236] width 94 height 14
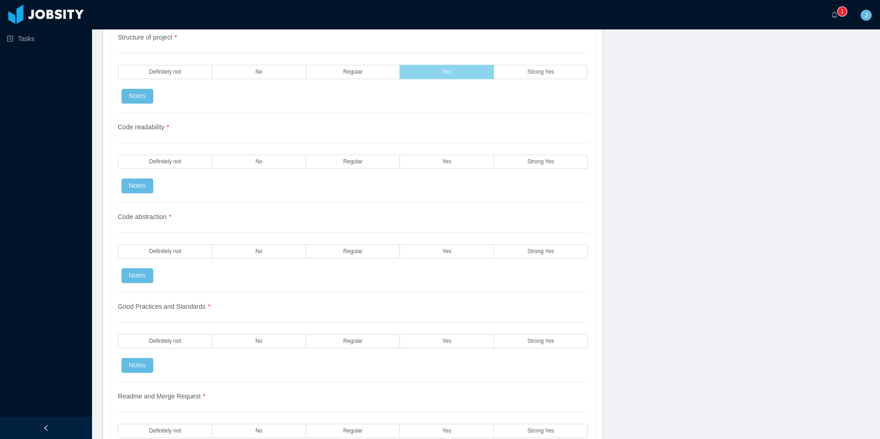
scroll to position [874, 0]
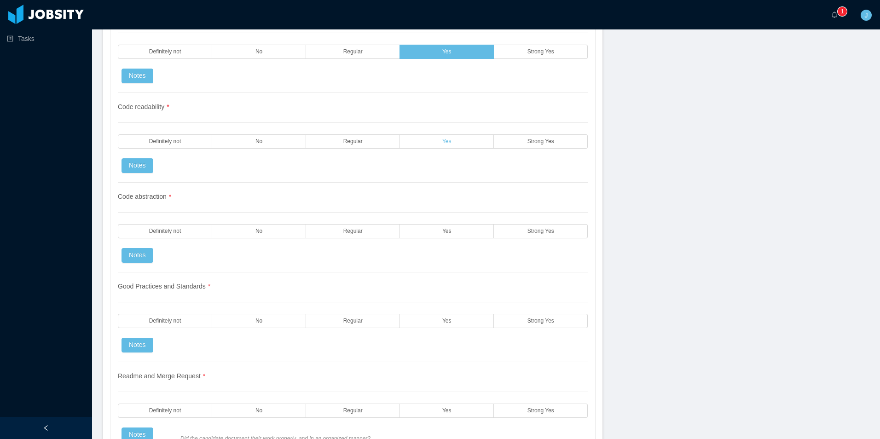
click at [423, 141] on label "Yes" at bounding box center [447, 141] width 94 height 14
click at [377, 233] on label "Regular" at bounding box center [353, 231] width 94 height 14
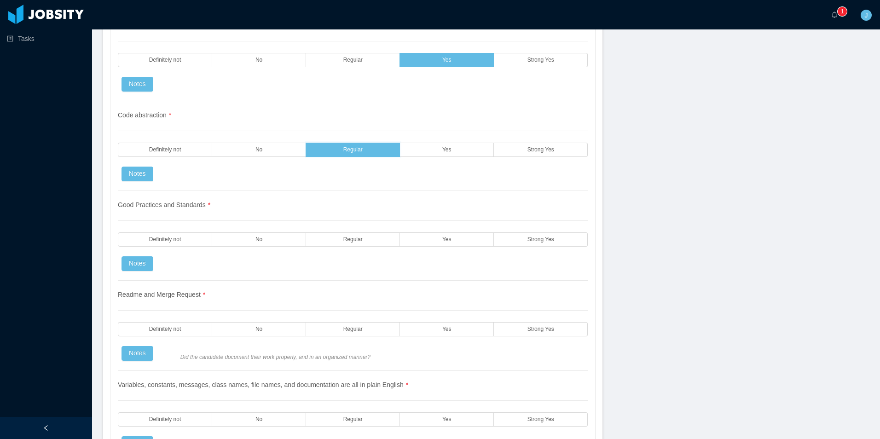
scroll to position [966, 0]
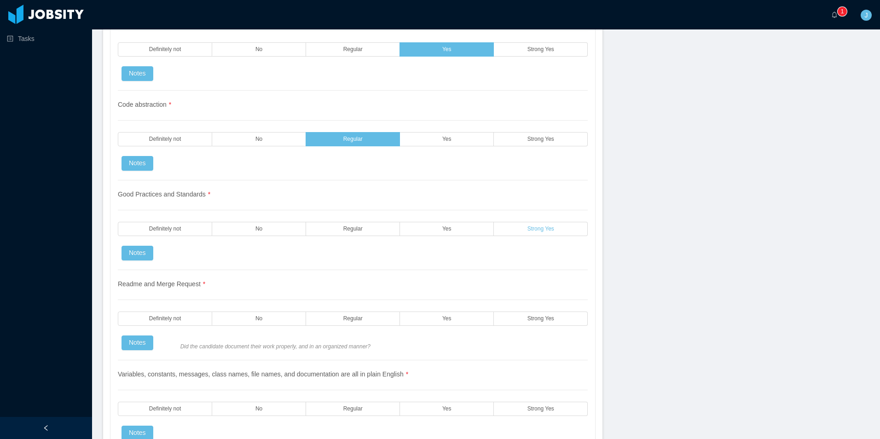
click at [550, 232] on label "Strong Yes" at bounding box center [541, 229] width 94 height 14
click at [548, 319] on span "Strong Yes" at bounding box center [540, 319] width 27 height 6
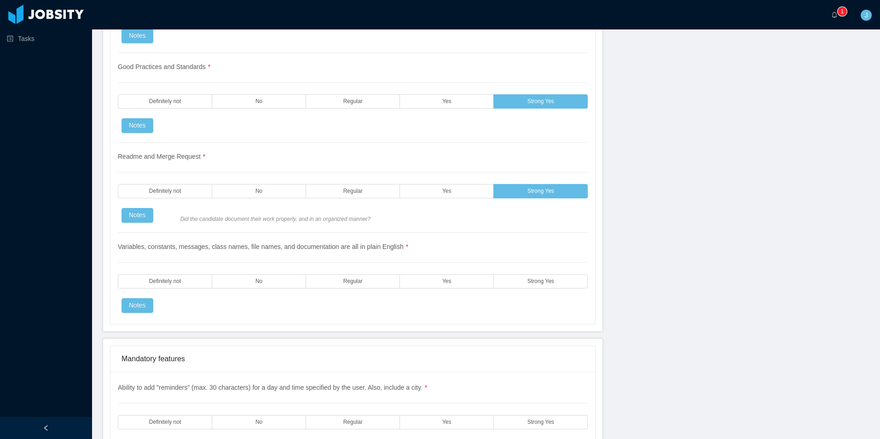
scroll to position [1151, 0]
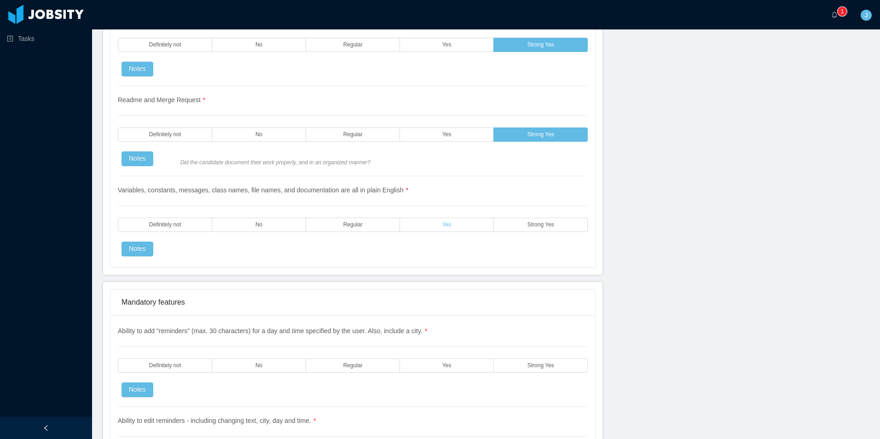
click at [431, 226] on label "Yes" at bounding box center [447, 225] width 94 height 14
click at [550, 229] on label "Strong Yes" at bounding box center [541, 225] width 94 height 14
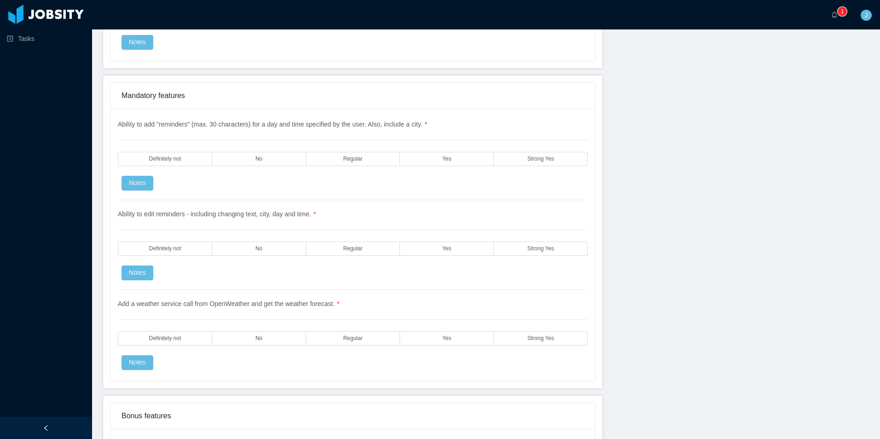
scroll to position [1381, 0]
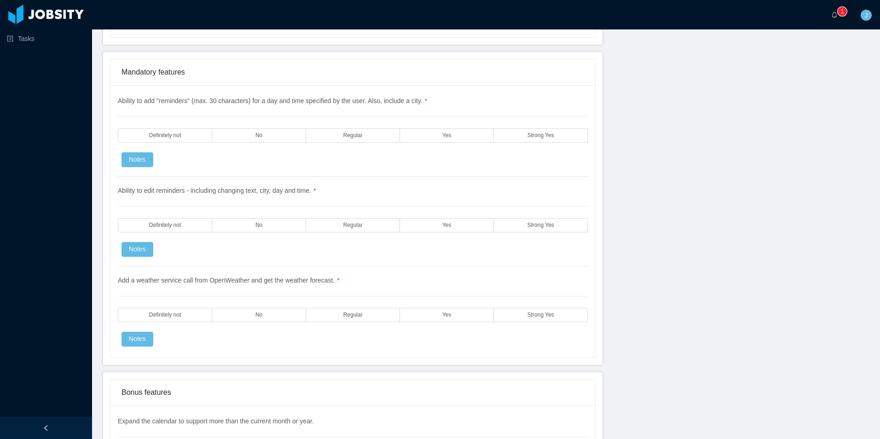
drag, startPoint x: 443, startPoint y: 139, endPoint x: 422, endPoint y: 210, distance: 73.8
click at [443, 139] on label "Yes" at bounding box center [447, 135] width 94 height 14
click at [420, 228] on label "Yes" at bounding box center [447, 225] width 94 height 14
click at [433, 303] on div "Add a weather service call from OpenWeather and get the weather forecast. * Def…" at bounding box center [353, 306] width 470 height 80
click at [521, 315] on label "Strong Yes" at bounding box center [541, 315] width 94 height 14
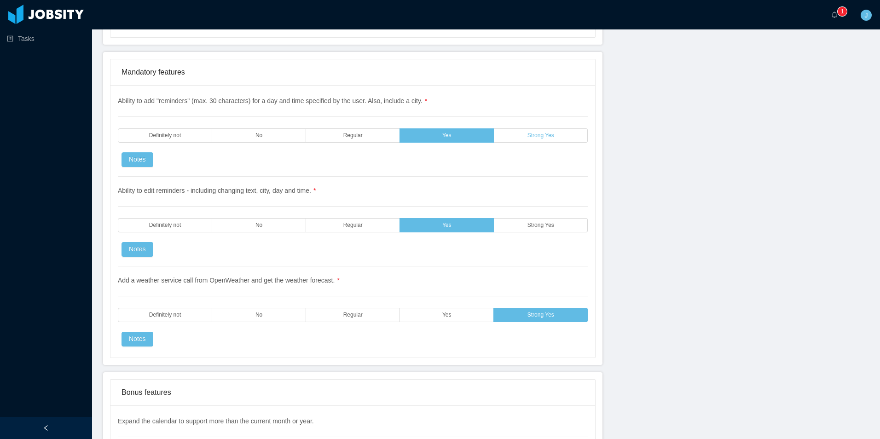
drag, startPoint x: 519, startPoint y: 145, endPoint x: 521, endPoint y: 135, distance: 10.7
click at [519, 145] on div "Ability to add "reminders" (max. 30 characters) for a day and time specified by…" at bounding box center [353, 136] width 470 height 81
click at [521, 135] on label "Strong Yes" at bounding box center [541, 135] width 94 height 14
click at [531, 222] on span "Strong Yes" at bounding box center [540, 225] width 27 height 6
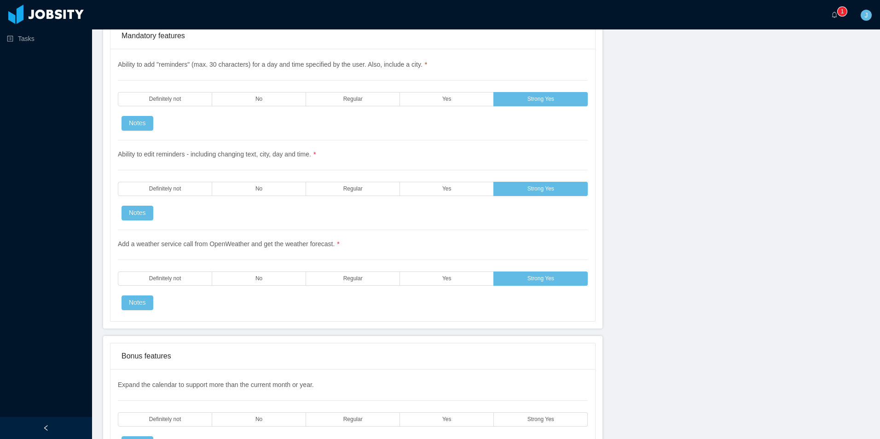
scroll to position [1611, 0]
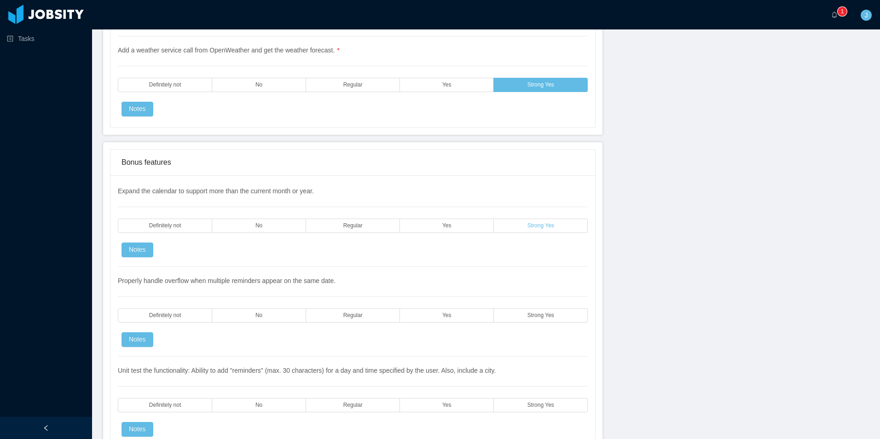
click at [521, 223] on label "Strong Yes" at bounding box center [541, 226] width 94 height 14
click at [531, 318] on span "Strong Yes" at bounding box center [540, 315] width 27 height 6
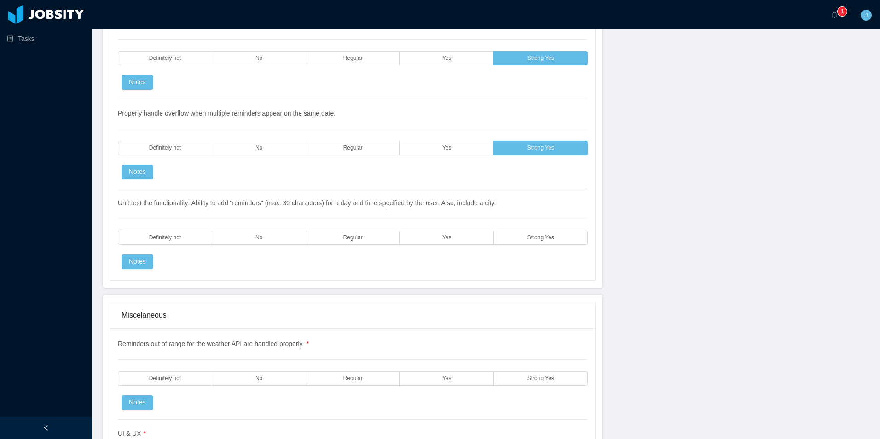
scroll to position [1795, 0]
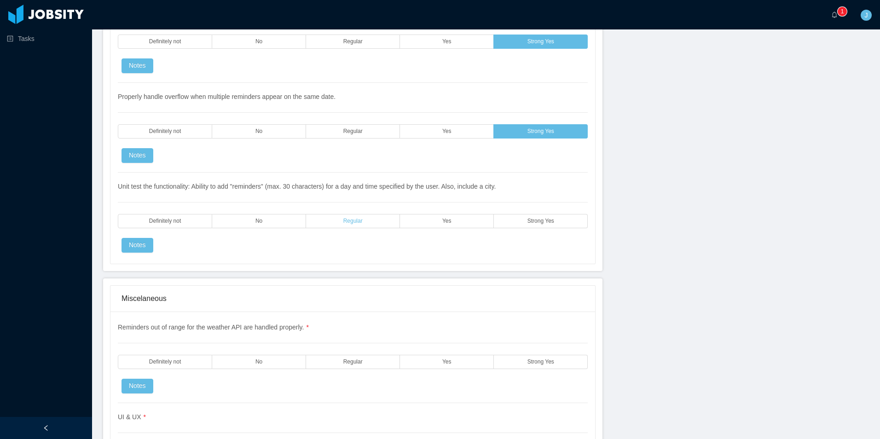
click at [348, 223] on span "Regular" at bounding box center [352, 221] width 19 height 6
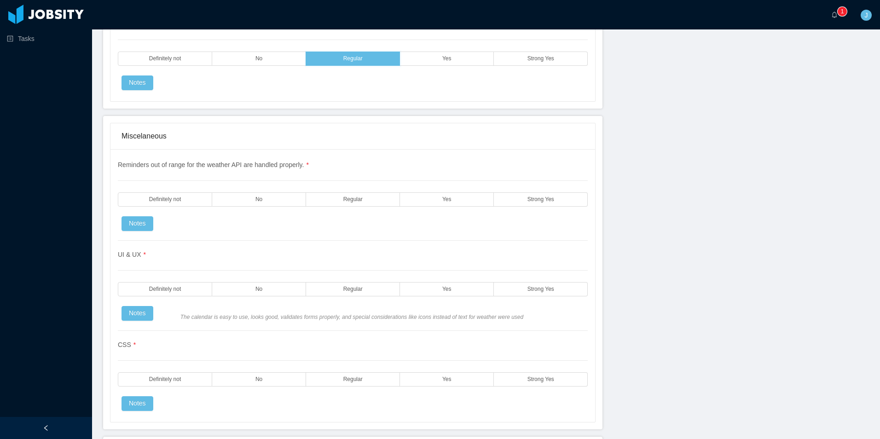
scroll to position [1979, 0]
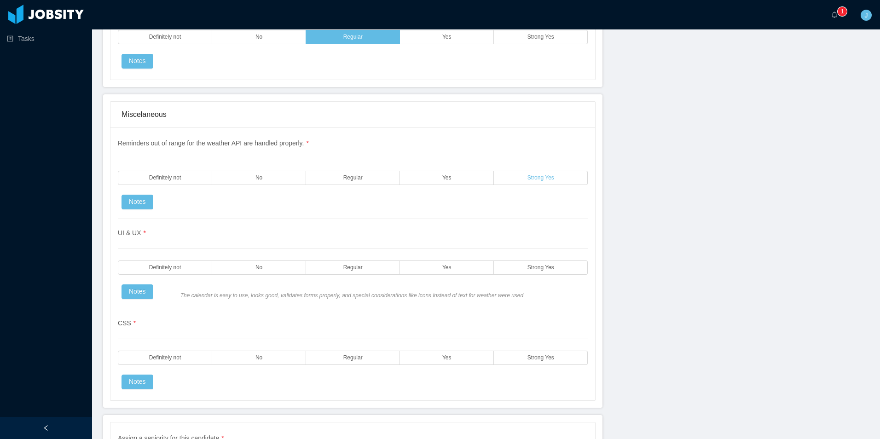
click at [514, 175] on label "Strong Yes" at bounding box center [541, 178] width 94 height 14
click at [521, 270] on label "Strong Yes" at bounding box center [541, 267] width 94 height 14
drag, startPoint x: 512, startPoint y: 364, endPoint x: 468, endPoint y: 358, distance: 45.0
click at [513, 364] on label "Strong Yes" at bounding box center [541, 358] width 94 height 14
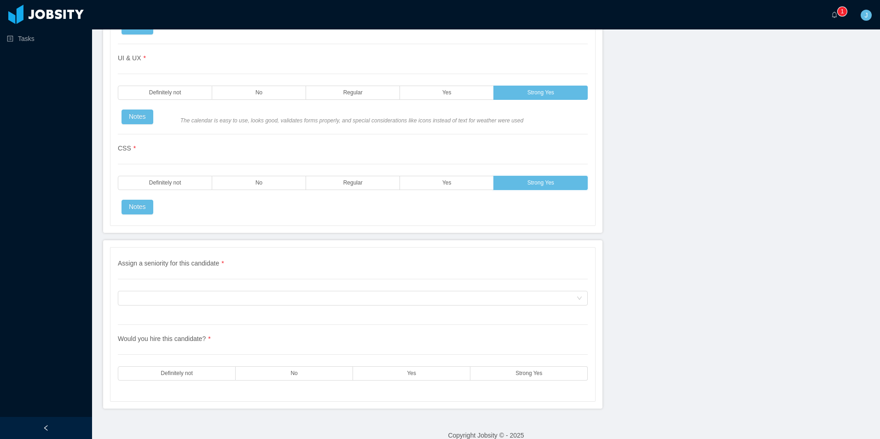
scroll to position [2166, 0]
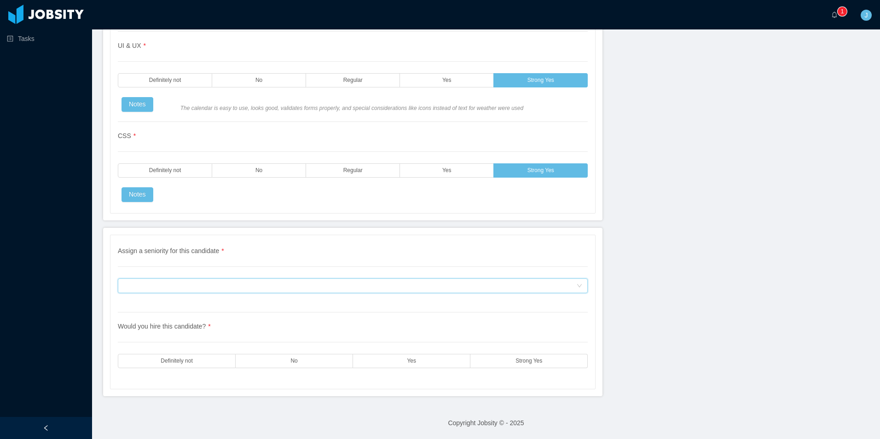
click at [203, 284] on div "Assign a seniority for this candidate" at bounding box center [349, 286] width 453 height 14
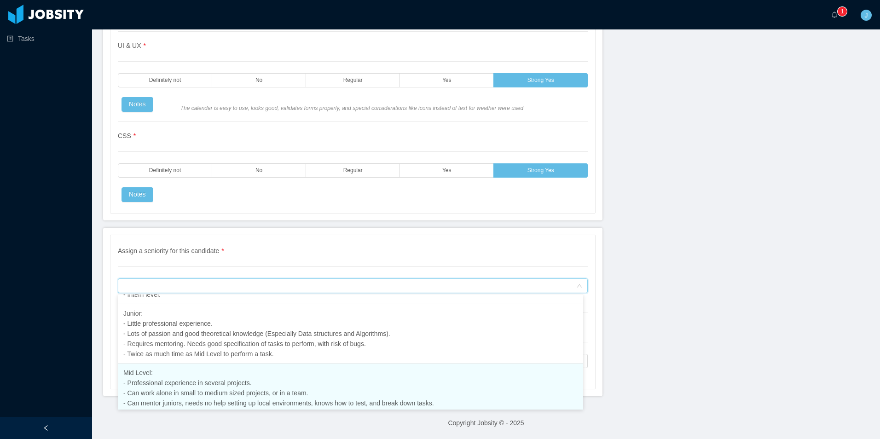
scroll to position [104, 0]
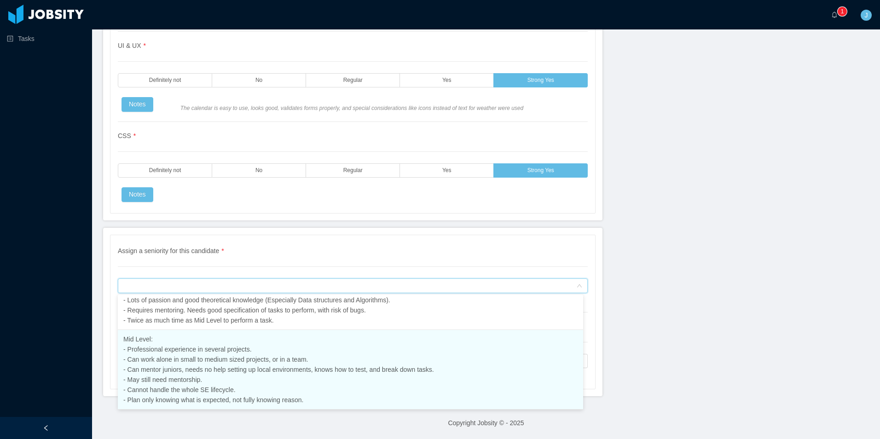
click at [181, 374] on li "Mid Level: - Professional experience in several projects. - Can work alone in s…" at bounding box center [350, 370] width 465 height 80
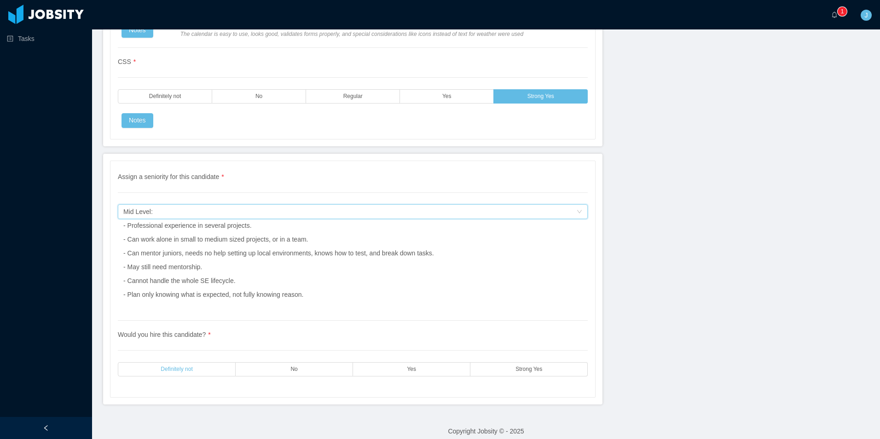
scroll to position [2249, 0]
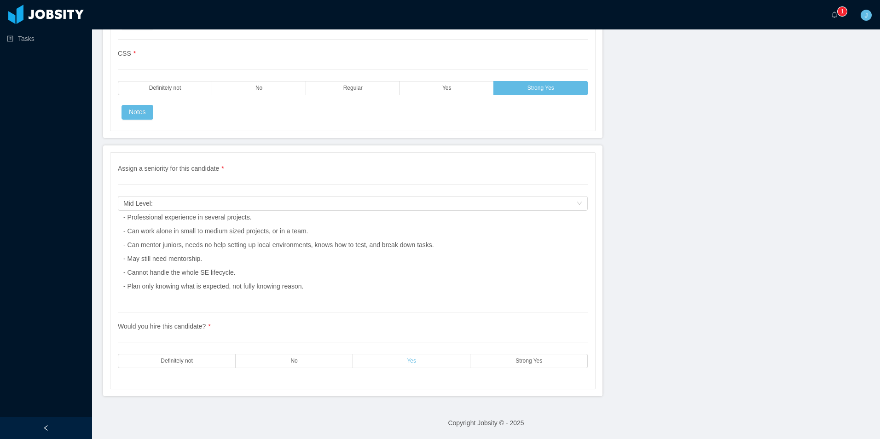
click at [407, 360] on span "Yes" at bounding box center [411, 361] width 9 height 6
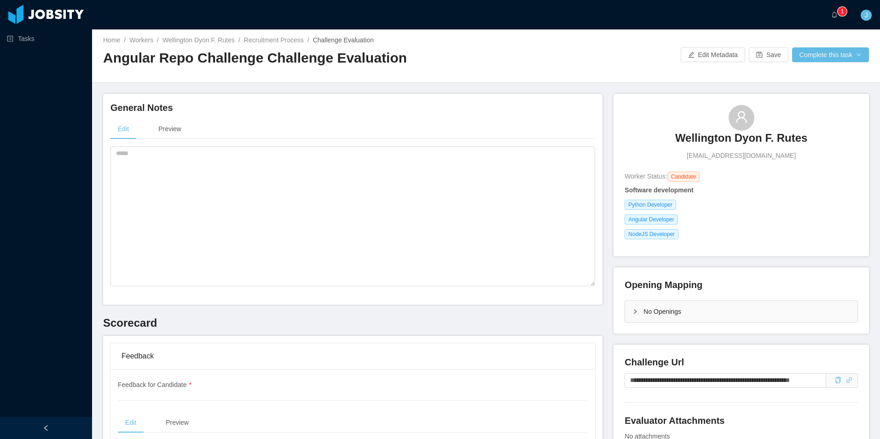
scroll to position [0, 0]
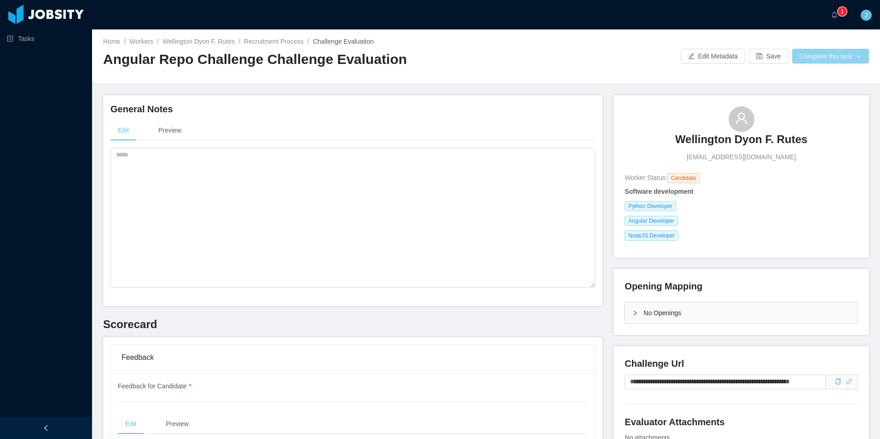
click at [834, 55] on button "Complete this task" at bounding box center [830, 56] width 77 height 15
click at [818, 76] on button "Save Evaluation" at bounding box center [824, 76] width 71 height 15
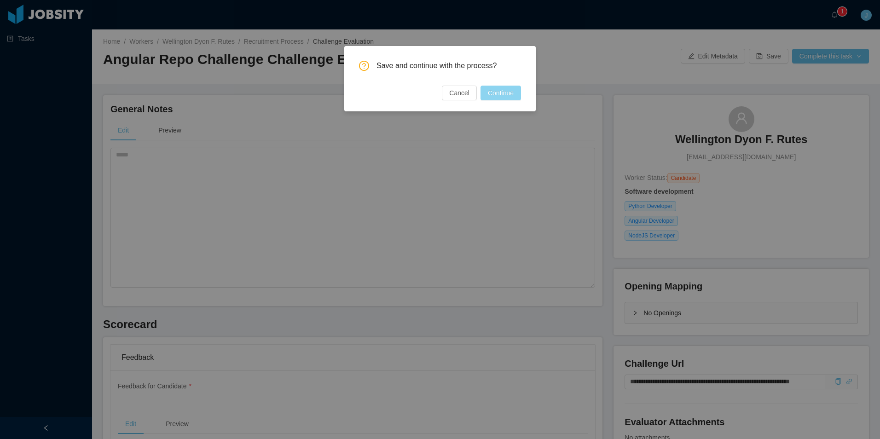
click at [502, 94] on button "Continue" at bounding box center [500, 93] width 41 height 15
